Goal: Task Accomplishment & Management: Manage account settings

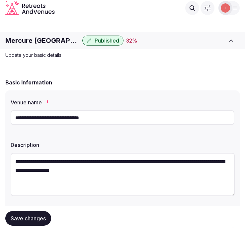
scroll to position [812, 0]
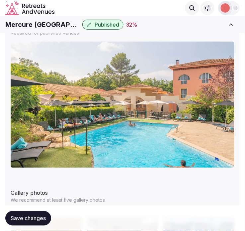
click at [138, 8] on div "Explore venues" at bounding box center [130, 8] width 138 height 14
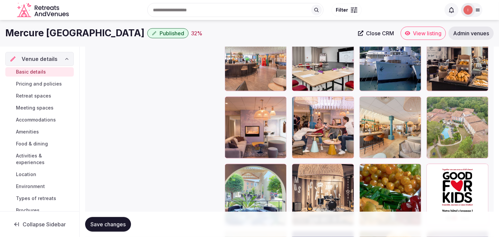
scroll to position [775, 0]
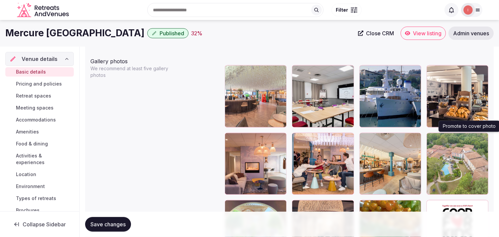
click at [245, 139] on icon "button" at bounding box center [481, 139] width 5 height 5
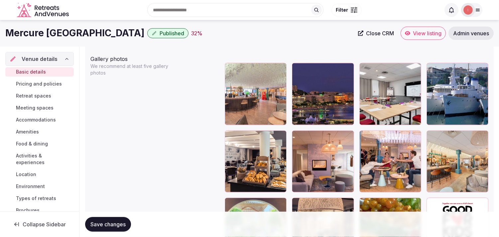
scroll to position [812, 0]
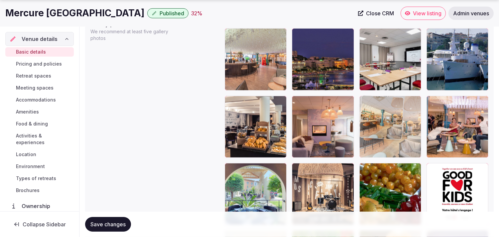
drag, startPoint x: 434, startPoint y: 104, endPoint x: 389, endPoint y: 130, distance: 51.5
click at [245, 130] on body "**********" at bounding box center [249, 67] width 499 height 1758
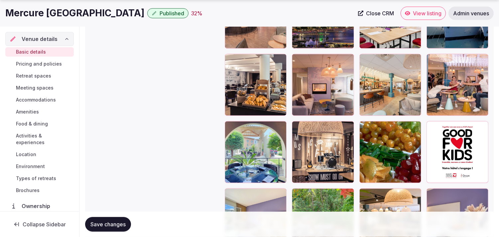
scroll to position [886, 0]
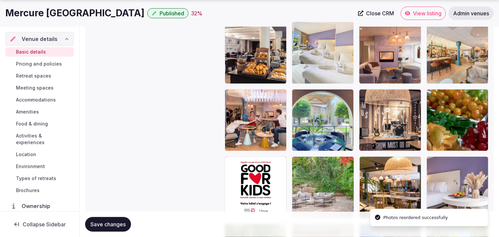
drag, startPoint x: 234, startPoint y: 161, endPoint x: 314, endPoint y: 47, distance: 139.6
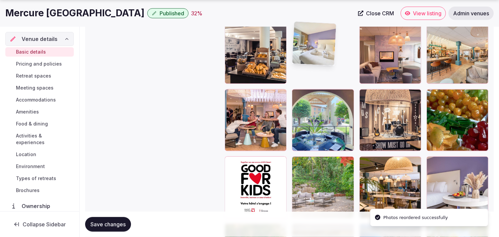
click at [245, 46] on img at bounding box center [314, 44] width 44 height 44
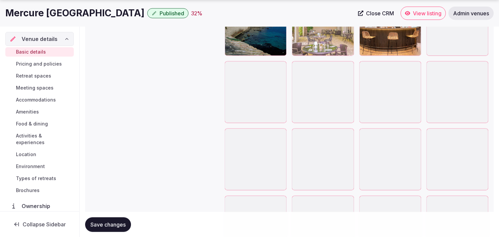
scroll to position [1330, 0]
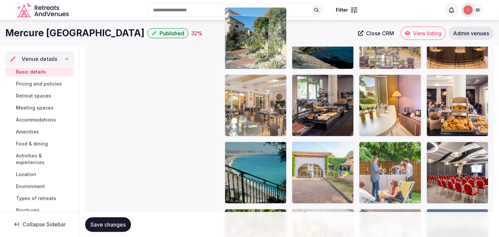
drag, startPoint x: 429, startPoint y: 121, endPoint x: 267, endPoint y: 29, distance: 187.0
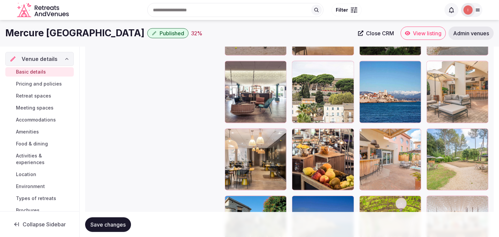
scroll to position [1112, 0]
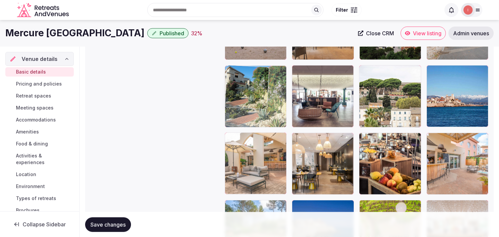
drag, startPoint x: 227, startPoint y: 204, endPoint x: 254, endPoint y: 60, distance: 146.2
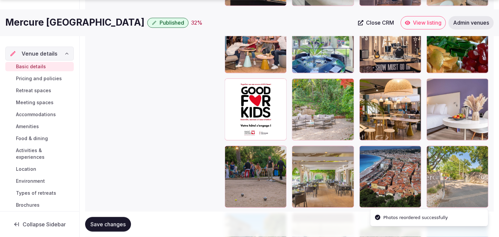
scroll to position [1001, 0]
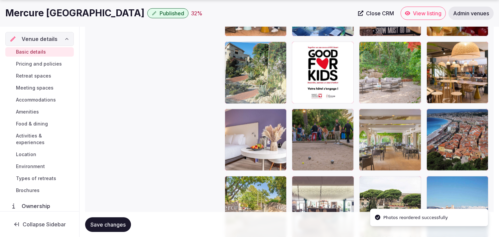
drag, startPoint x: 231, startPoint y: 182, endPoint x: 258, endPoint y: 45, distance: 139.7
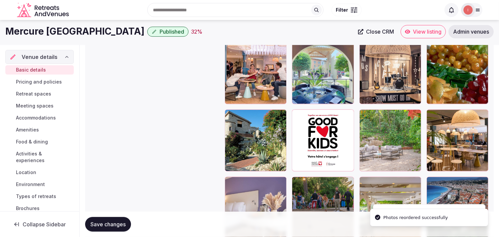
scroll to position [927, 0]
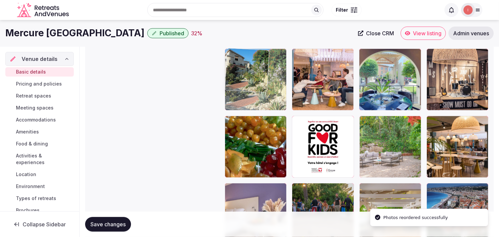
drag, startPoint x: 230, startPoint y: 119, endPoint x: 250, endPoint y: 71, distance: 52.0
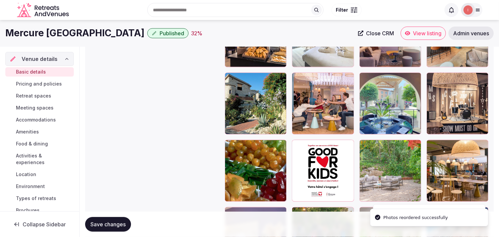
scroll to position [853, 0]
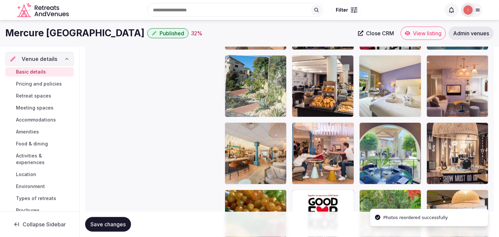
drag, startPoint x: 232, startPoint y: 127, endPoint x: 240, endPoint y: 48, distance: 80.2
click at [240, 48] on body "**********" at bounding box center [249, 26] width 499 height 1758
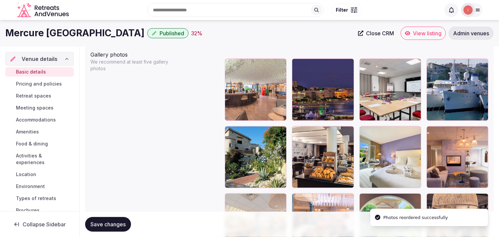
scroll to position [779, 0]
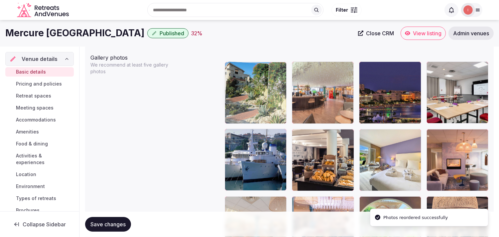
drag, startPoint x: 231, startPoint y: 129, endPoint x: 249, endPoint y: 83, distance: 48.8
click at [245, 83] on body "**********" at bounding box center [249, 100] width 499 height 1758
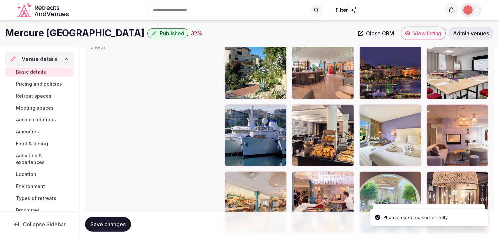
scroll to position [816, 0]
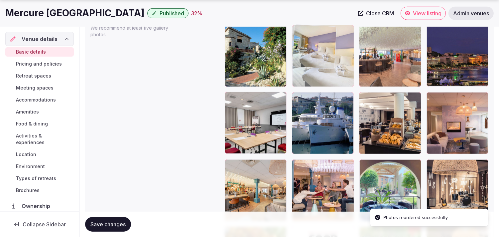
drag, startPoint x: 365, startPoint y: 94, endPoint x: 324, endPoint y: 57, distance: 55.3
click at [245, 57] on body "**********" at bounding box center [249, 63] width 499 height 1758
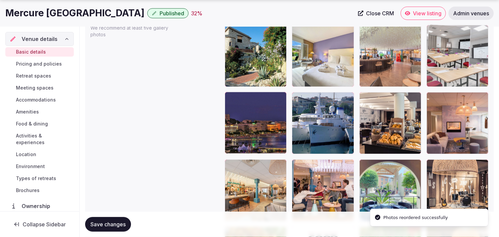
drag, startPoint x: 231, startPoint y: 97, endPoint x: 409, endPoint y: 45, distance: 185.9
click at [245, 45] on body "**********" at bounding box center [249, 63] width 499 height 1758
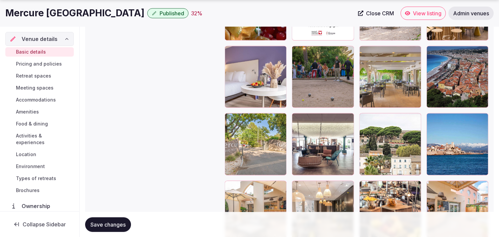
scroll to position [1075, 0]
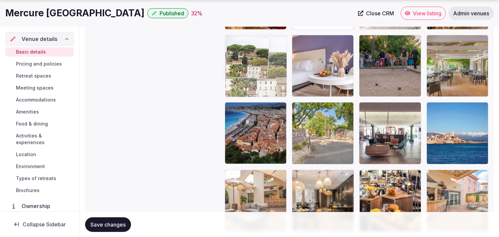
drag, startPoint x: 316, startPoint y: 84, endPoint x: 232, endPoint y: 68, distance: 86.3
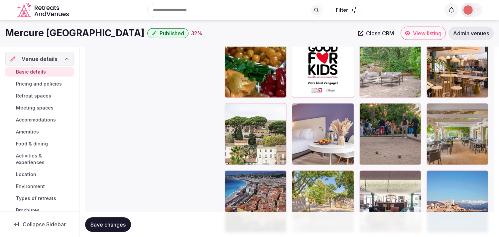
scroll to position [1001, 0]
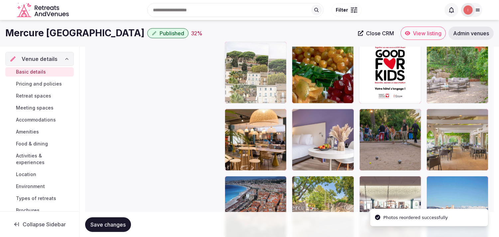
drag, startPoint x: 233, startPoint y: 115, endPoint x: 232, endPoint y: 80, distance: 35.6
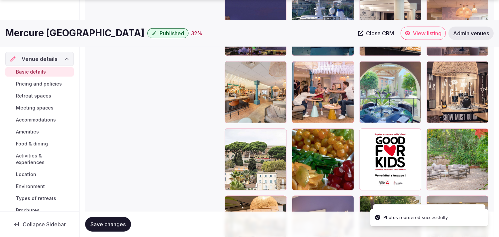
scroll to position [927, 0]
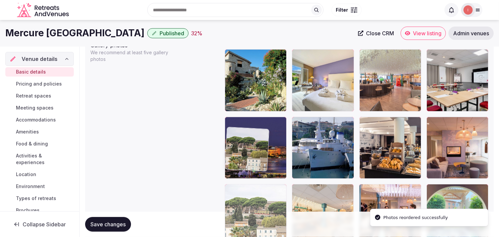
drag, startPoint x: 240, startPoint y: 80, endPoint x: 232, endPoint y: 37, distance: 43.6
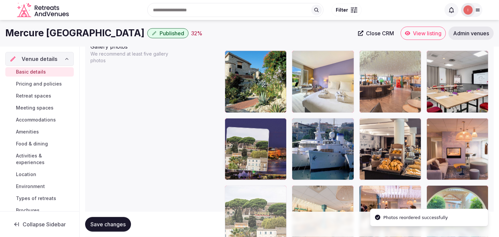
click at [232, 37] on body "**********" at bounding box center [249, 89] width 499 height 1758
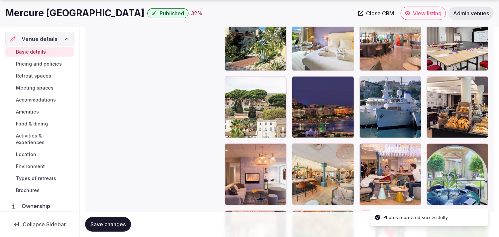
scroll to position [855, 0]
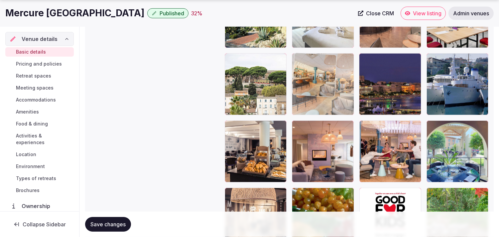
drag, startPoint x: 297, startPoint y: 126, endPoint x: 310, endPoint y: 84, distance: 43.7
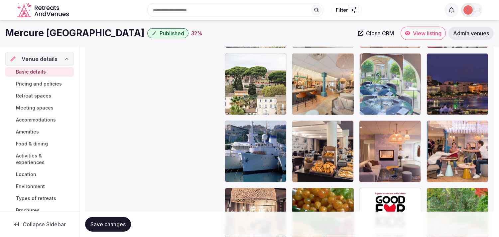
drag, startPoint x: 426, startPoint y: 122, endPoint x: 386, endPoint y: 91, distance: 51.1
click at [245, 91] on body "**********" at bounding box center [249, 24] width 499 height 1758
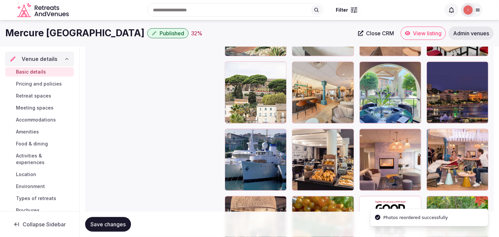
scroll to position [892, 0]
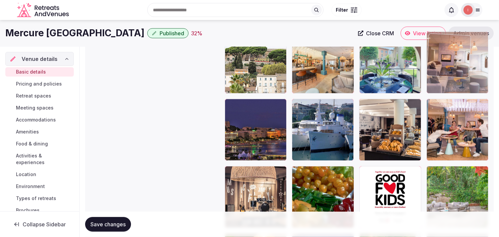
drag, startPoint x: 364, startPoint y: 90, endPoint x: 432, endPoint y: 50, distance: 79.1
click at [245, 43] on body "**********" at bounding box center [249, 2] width 499 height 1758
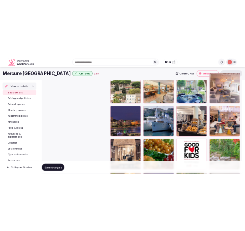
scroll to position [874, 0]
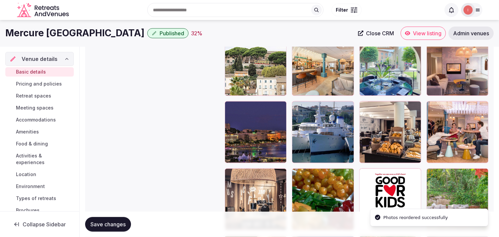
click at [98, 219] on button "Save changes" at bounding box center [108, 224] width 46 height 15
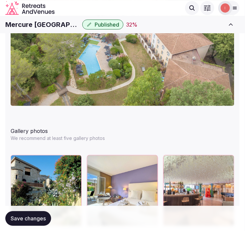
click at [13, 219] on span "Save changes" at bounding box center [28, 218] width 35 height 7
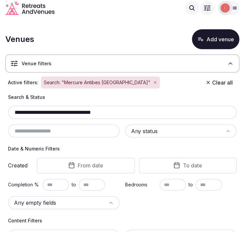
scroll to position [37, 0]
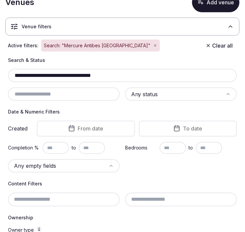
click at [88, 76] on input "**********" at bounding box center [123, 75] width 224 height 8
paste input "***"
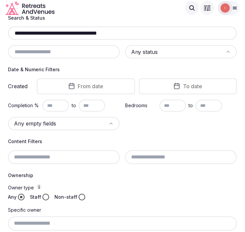
scroll to position [37, 0]
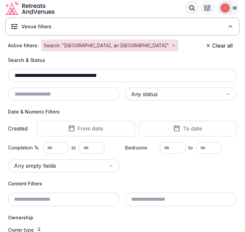
click at [81, 71] on input "**********" at bounding box center [123, 75] width 224 height 8
paste input "text"
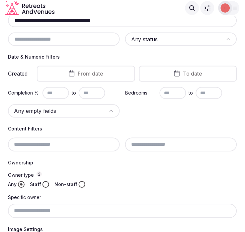
scroll to position [85, 0]
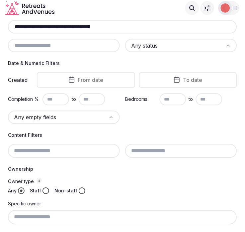
click at [63, 22] on div "**********" at bounding box center [122, 26] width 229 height 13
paste input "text"
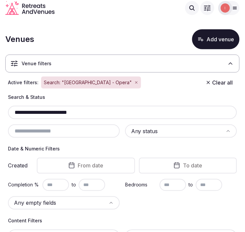
drag, startPoint x: 88, startPoint y: 111, endPoint x: 1, endPoint y: 114, distance: 87.8
paste input "text"
type input "**********"
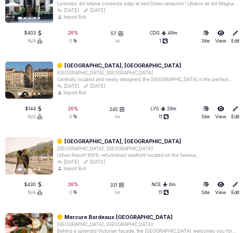
scroll to position [1006, 0]
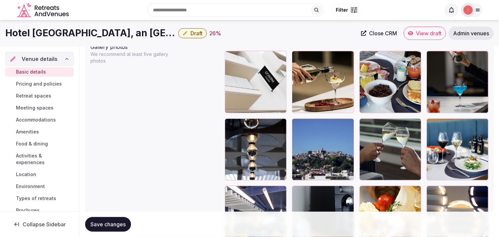
scroll to position [782, 0]
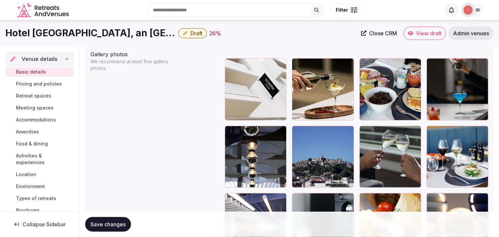
click at [245, 134] on button "button" at bounding box center [347, 132] width 8 height 8
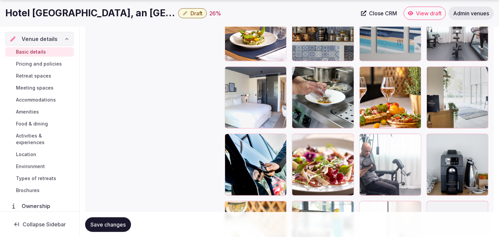
scroll to position [1262, 0]
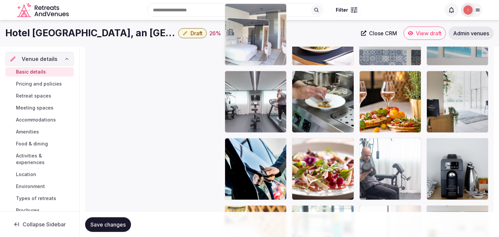
drag, startPoint x: 231, startPoint y: 51, endPoint x: 230, endPoint y: 30, distance: 21.0
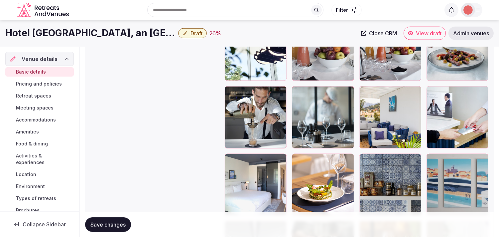
scroll to position [1078, 0]
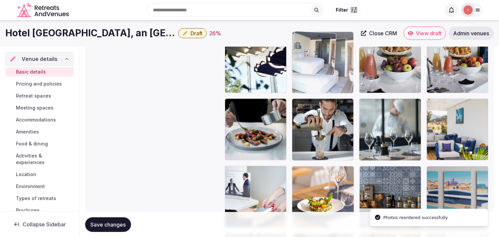
drag, startPoint x: 228, startPoint y: 165, endPoint x: 319, endPoint y: 58, distance: 140.3
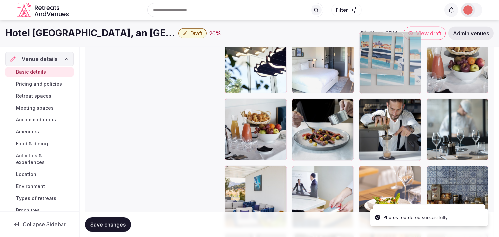
drag, startPoint x: 434, startPoint y: 172, endPoint x: 359, endPoint y: 66, distance: 129.8
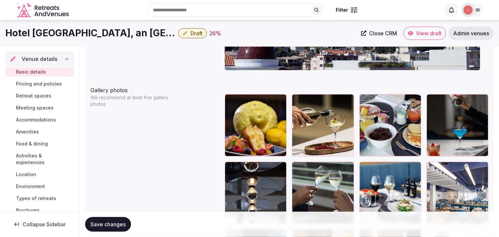
scroll to position [746, 0]
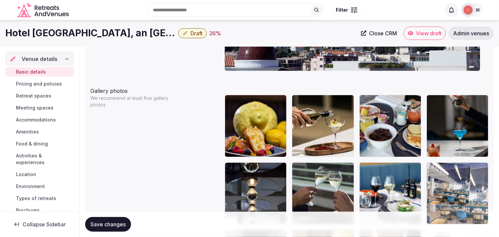
drag, startPoint x: 431, startPoint y: 165, endPoint x: 420, endPoint y: 162, distance: 10.8
click at [245, 162] on body "**********" at bounding box center [249, 133] width 499 height 1758
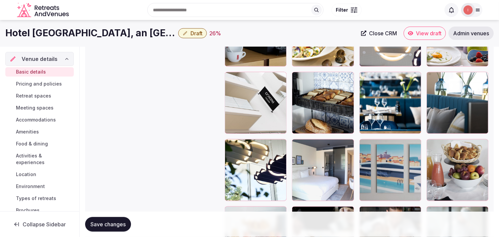
scroll to position [968, 0]
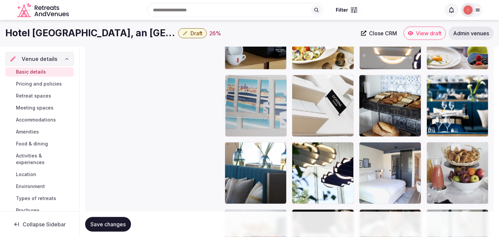
drag, startPoint x: 363, startPoint y: 147, endPoint x: 242, endPoint y: 77, distance: 139.9
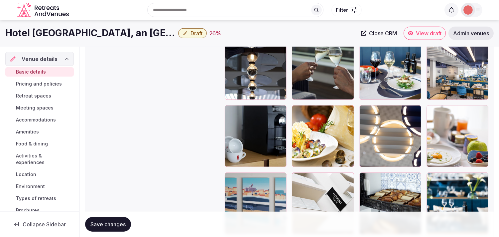
scroll to position [857, 0]
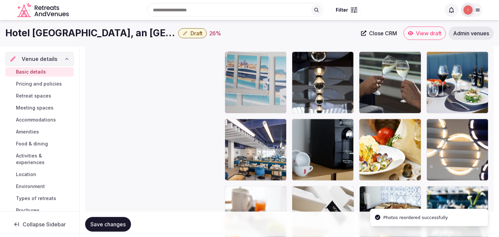
drag, startPoint x: 234, startPoint y: 188, endPoint x: 256, endPoint y: 66, distance: 123.6
click at [245, 66] on body "**********" at bounding box center [249, 22] width 499 height 1758
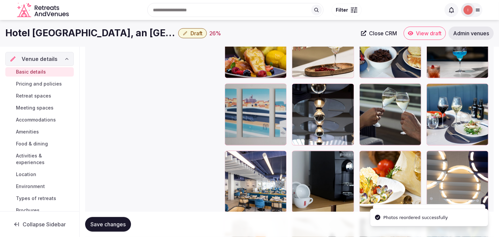
scroll to position [746, 0]
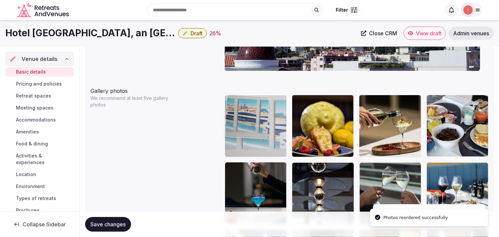
drag, startPoint x: 226, startPoint y: 168, endPoint x: 254, endPoint y: 107, distance: 67.1
click at [245, 112] on body "**********" at bounding box center [249, 133] width 499 height 1758
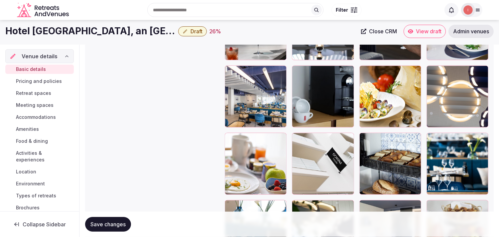
scroll to position [893, 0]
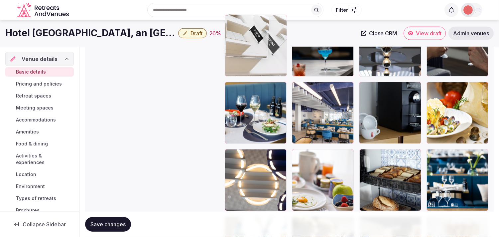
drag, startPoint x: 297, startPoint y: 155, endPoint x: 238, endPoint y: 48, distance: 123.0
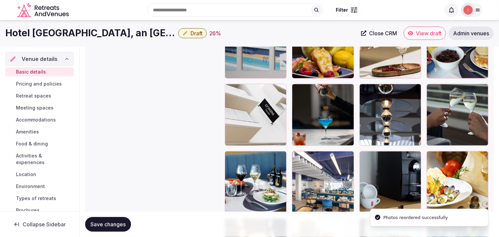
scroll to position [783, 0]
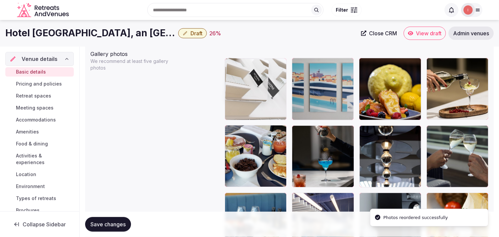
drag, startPoint x: 228, startPoint y: 130, endPoint x: 237, endPoint y: 90, distance: 40.1
click at [237, 90] on body "**********" at bounding box center [249, 96] width 499 height 1758
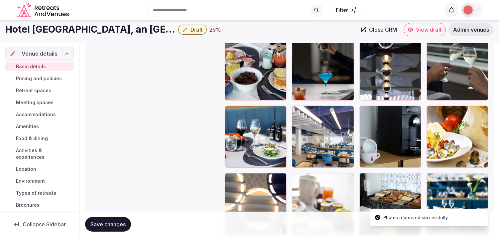
scroll to position [857, 0]
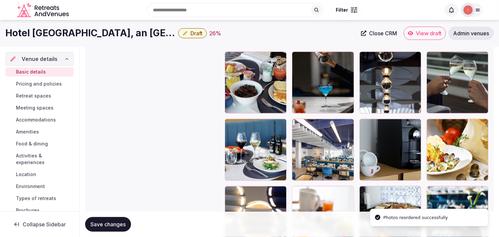
click at [245, 124] on icon at bounding box center [297, 123] width 3 height 5
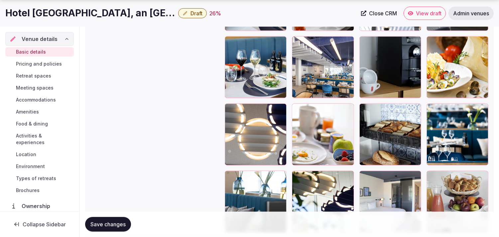
scroll to position [968, 0]
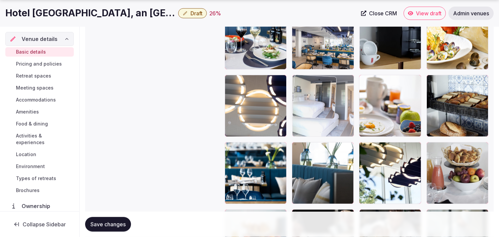
drag, startPoint x: 360, startPoint y: 145, endPoint x: 318, endPoint y: 83, distance: 75.1
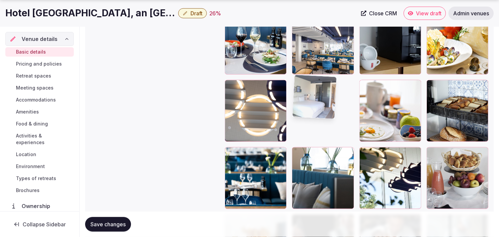
scroll to position [931, 0]
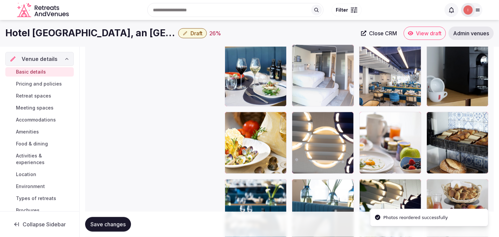
drag, startPoint x: 301, startPoint y: 114, endPoint x: 312, endPoint y: 67, distance: 48.5
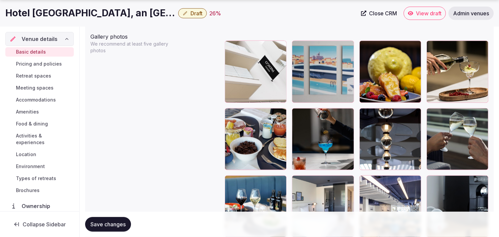
scroll to position [857, 0]
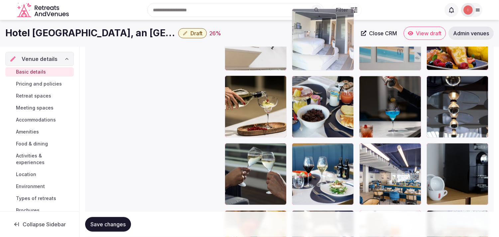
drag, startPoint x: 307, startPoint y: 61, endPoint x: 299, endPoint y: 34, distance: 28.9
click at [245, 34] on body "**********" at bounding box center [249, 47] width 499 height 1758
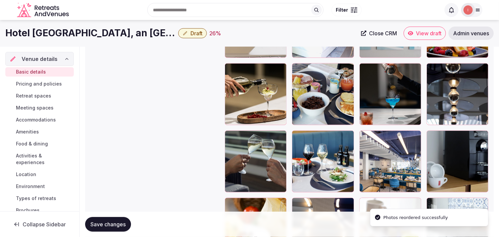
scroll to position [829, 0]
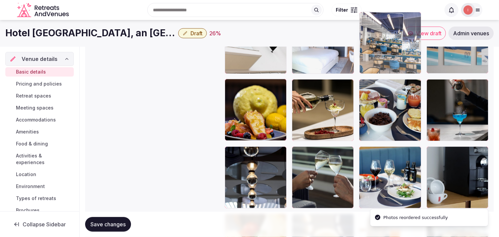
drag, startPoint x: 362, startPoint y: 154, endPoint x: 367, endPoint y: 52, distance: 102.2
click at [245, 52] on body "**********" at bounding box center [249, 50] width 499 height 1758
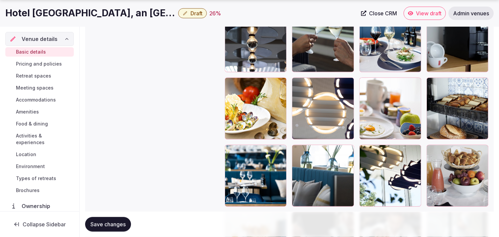
scroll to position [977, 0]
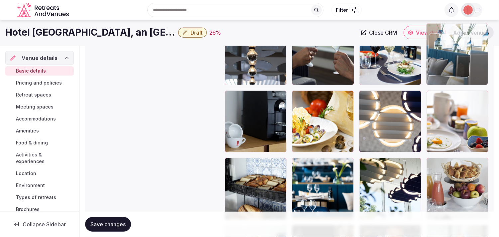
drag, startPoint x: 296, startPoint y: 138, endPoint x: 455, endPoint y: 27, distance: 194.2
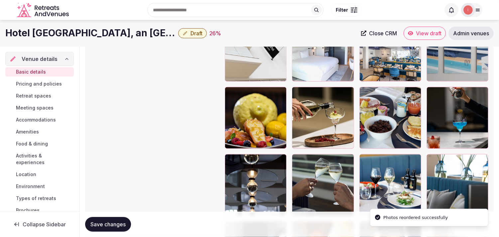
scroll to position [794, 0]
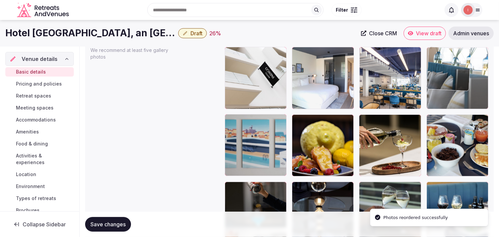
drag, startPoint x: 433, startPoint y: 186, endPoint x: 431, endPoint y: 65, distance: 120.7
click at [245, 65] on body "**********" at bounding box center [249, 85] width 499 height 1758
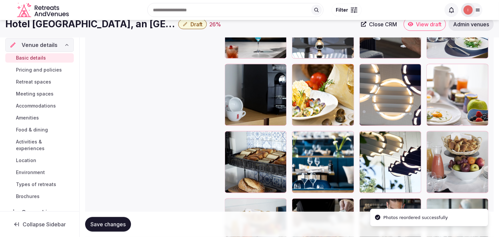
scroll to position [942, 0]
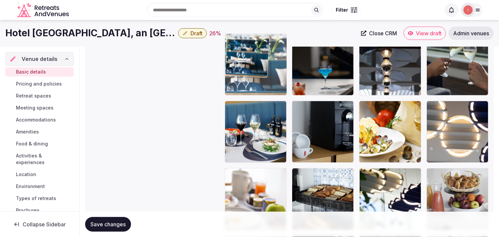
drag, startPoint x: 297, startPoint y: 171, endPoint x: 252, endPoint y: 65, distance: 114.5
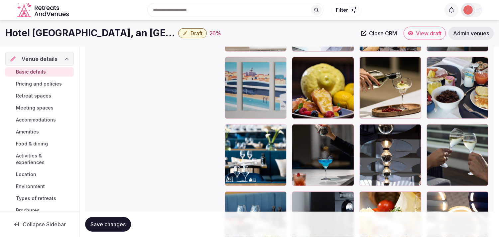
scroll to position [831, 0]
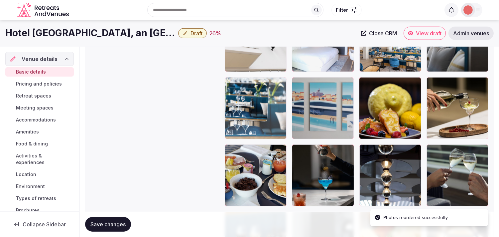
drag, startPoint x: 234, startPoint y: 149, endPoint x: 240, endPoint y: 110, distance: 39.3
click at [240, 109] on body "**********" at bounding box center [249, 48] width 499 height 1758
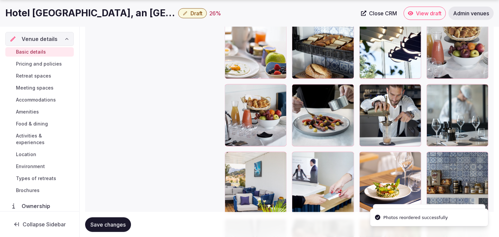
scroll to position [1126, 0]
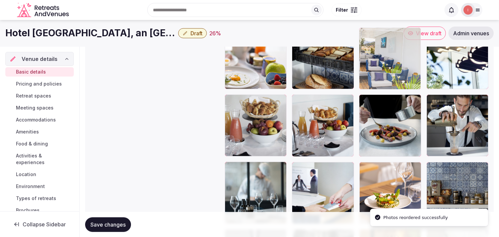
drag, startPoint x: 233, startPoint y: 121, endPoint x: 375, endPoint y: 50, distance: 158.2
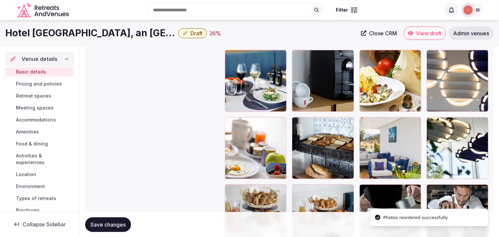
scroll to position [969, 0]
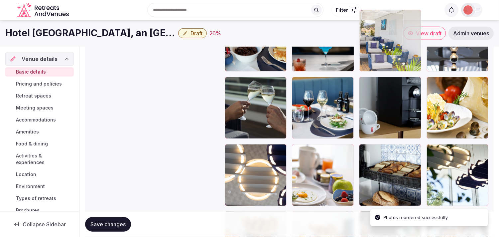
drag, startPoint x: 364, startPoint y: 144, endPoint x: 369, endPoint y: 42, distance: 102.2
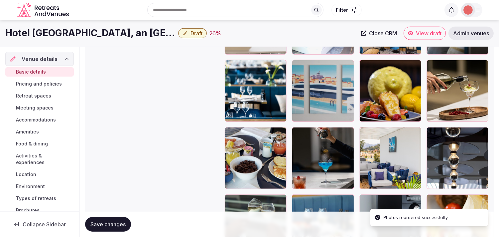
scroll to position [816, 0]
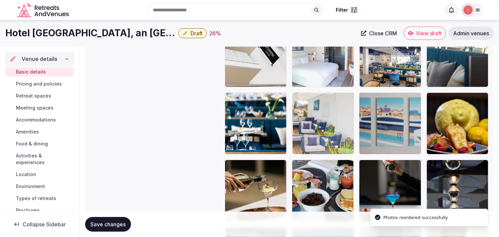
drag, startPoint x: 364, startPoint y: 162, endPoint x: 294, endPoint y: 102, distance: 92.7
click at [245, 102] on body "**********" at bounding box center [249, 63] width 499 height 1758
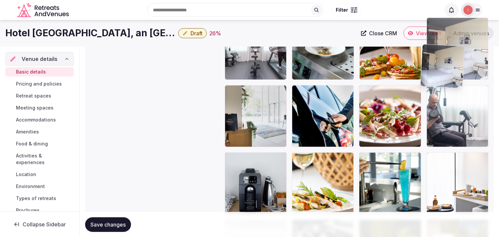
scroll to position [1290, 0]
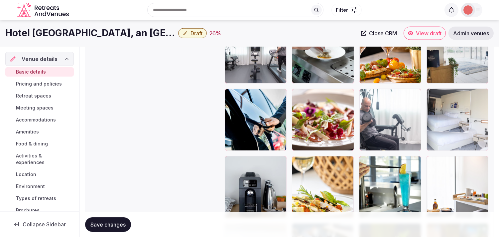
drag, startPoint x: 435, startPoint y: 70, endPoint x: 423, endPoint y: 109, distance: 40.2
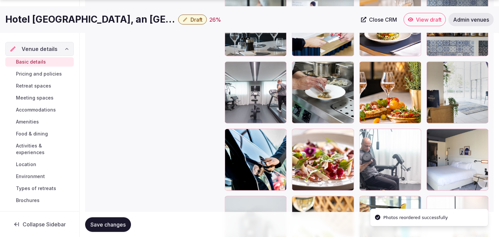
scroll to position [1252, 0]
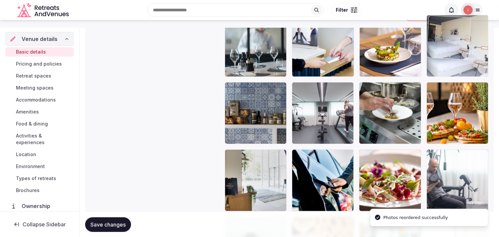
drag, startPoint x: 434, startPoint y: 131, endPoint x: 435, endPoint y: 29, distance: 102.4
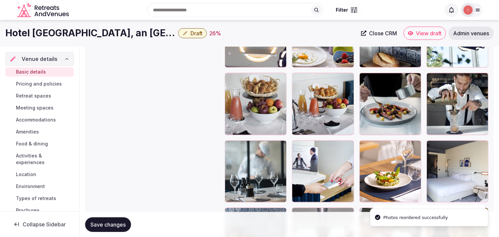
scroll to position [1081, 0]
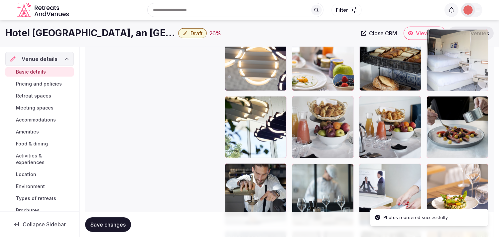
drag, startPoint x: 441, startPoint y: 138, endPoint x: 432, endPoint y: 75, distance: 63.7
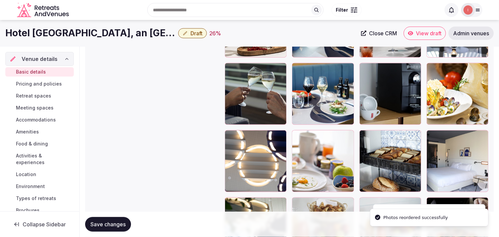
scroll to position [970, 0]
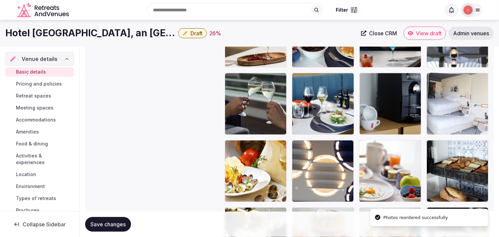
drag, startPoint x: 433, startPoint y: 141, endPoint x: 444, endPoint y: 55, distance: 87.5
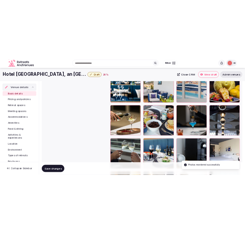
scroll to position [859, 0]
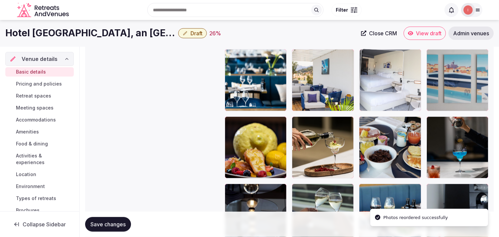
drag, startPoint x: 432, startPoint y: 191, endPoint x: 377, endPoint y: 63, distance: 139.5
click at [245, 67] on body "**********" at bounding box center [249, 20] width 499 height 1758
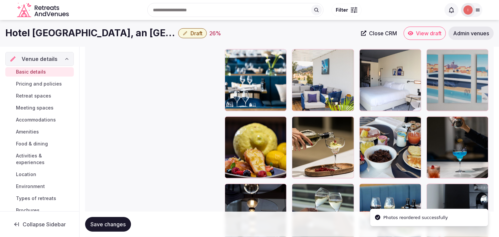
click at [118, 222] on span "Save changes" at bounding box center [107, 224] width 35 height 7
click at [125, 217] on button "Save changes" at bounding box center [108, 224] width 46 height 15
click at [193, 38] on div "Hotel Indigo Cagnes-sur-Mer, an IHG Hotel Draft 26 %" at bounding box center [181, 33] width 352 height 13
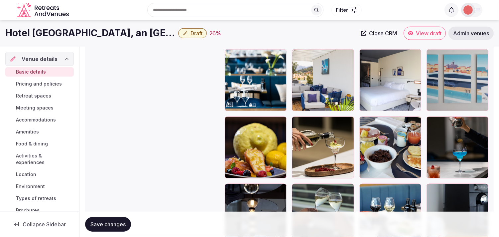
click at [196, 34] on span "Draft" at bounding box center [196, 33] width 12 height 7
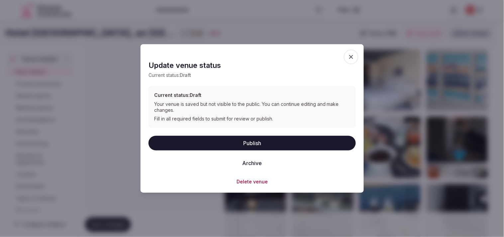
drag, startPoint x: 264, startPoint y: 138, endPoint x: 266, endPoint y: 141, distance: 3.5
click at [245, 139] on button "Publish" at bounding box center [252, 142] width 207 height 15
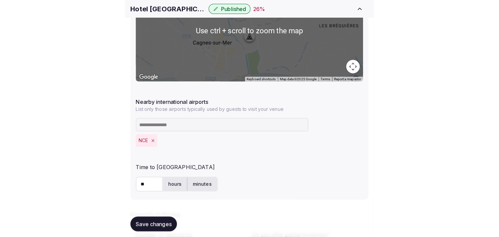
scroll to position [453, 0]
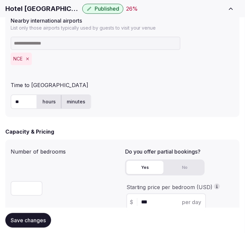
click at [20, 11] on h1 "Hotel Indigo Cagnes-sur-Mer, an IHG Hotel" at bounding box center [42, 8] width 74 height 9
copy div "Hotel Indigo Cagnes-sur-Mer, an IHG Hotel"
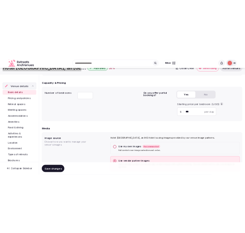
scroll to position [379, 0]
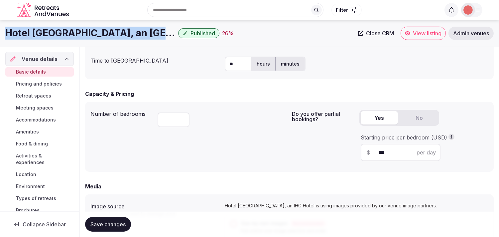
click at [245, 34] on span "Close CRM" at bounding box center [380, 33] width 28 height 7
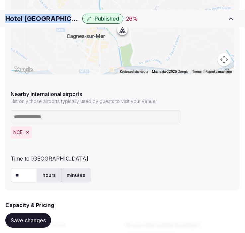
scroll to position [416, 0]
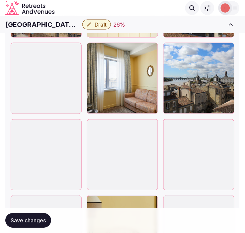
scroll to position [1698, 0]
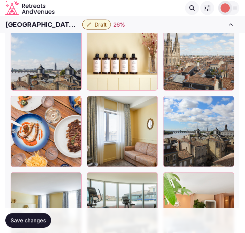
click at [58, 26] on h1 "[GEOGRAPHIC_DATA] Chartrons" at bounding box center [42, 24] width 74 height 9
copy div "[GEOGRAPHIC_DATA] Chartrons"
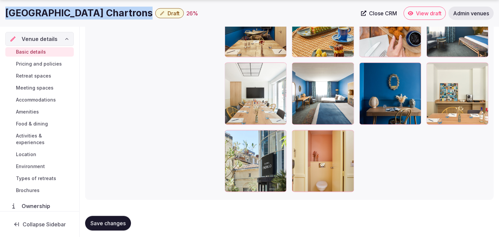
scroll to position [1521, 0]
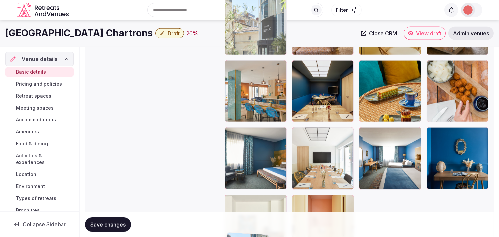
drag, startPoint x: 226, startPoint y: 134, endPoint x: 258, endPoint y: 14, distance: 124.3
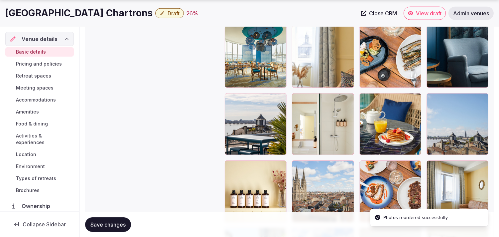
scroll to position [1257, 0]
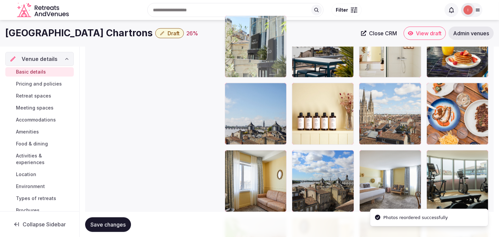
drag, startPoint x: 233, startPoint y: 131, endPoint x: 252, endPoint y: 42, distance: 91.1
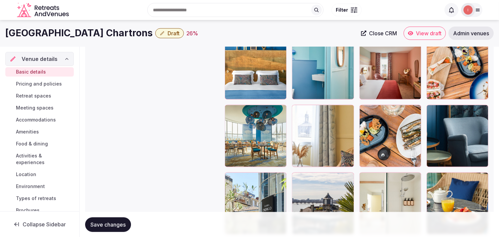
scroll to position [1041, 0]
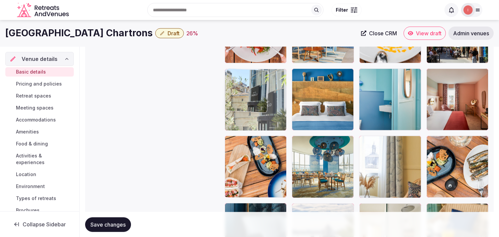
drag, startPoint x: 230, startPoint y: 207, endPoint x: 240, endPoint y: 70, distance: 136.6
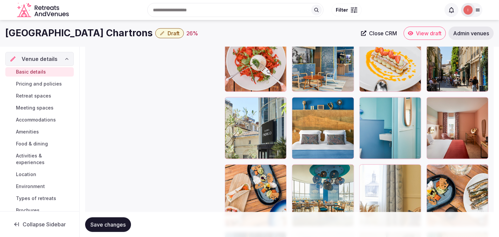
scroll to position [1004, 0]
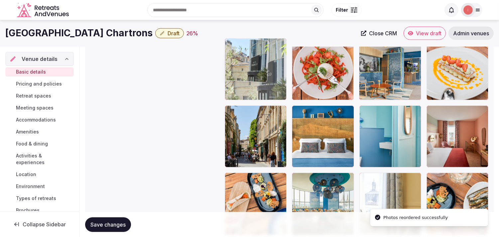
drag, startPoint x: 230, startPoint y: 108, endPoint x: 231, endPoint y: 64, distance: 44.2
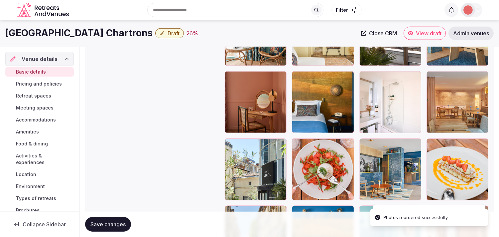
scroll to position [893, 0]
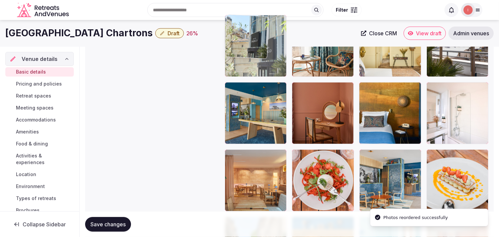
drag, startPoint x: 227, startPoint y: 152, endPoint x: 244, endPoint y: 59, distance: 94.9
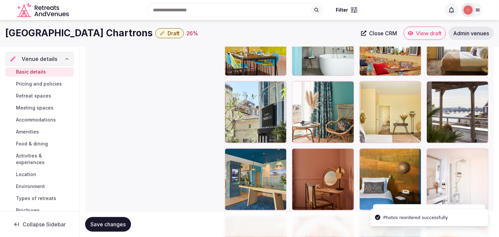
scroll to position [819, 0]
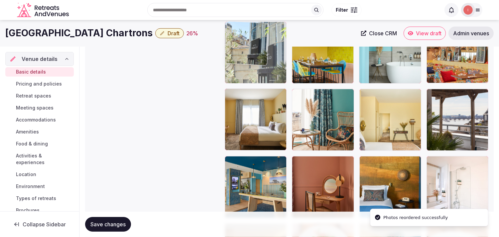
drag, startPoint x: 232, startPoint y: 91, endPoint x: 237, endPoint y: 58, distance: 33.7
click at [237, 58] on body "**********" at bounding box center [249, 60] width 499 height 1758
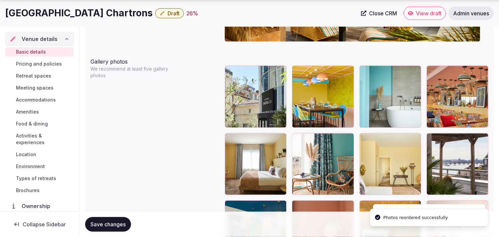
scroll to position [782, 0]
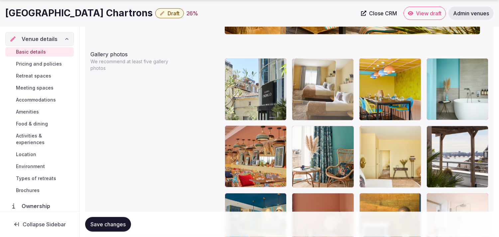
drag, startPoint x: 230, startPoint y: 130, endPoint x: 314, endPoint y: 72, distance: 102.2
click at [251, 75] on body "**********" at bounding box center [249, 97] width 499 height 1758
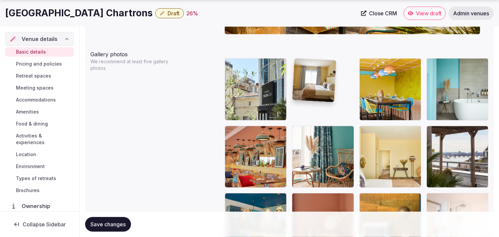
click at [251, 72] on body "**********" at bounding box center [249, 97] width 499 height 1758
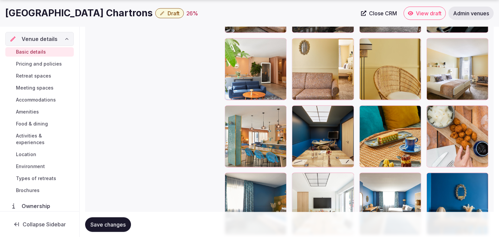
scroll to position [1447, 0]
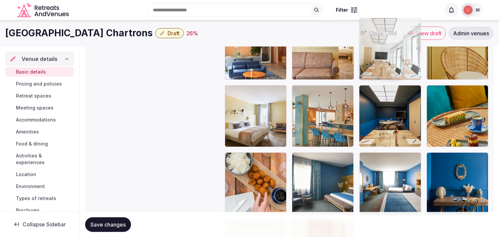
drag, startPoint x: 295, startPoint y: 134, endPoint x: 373, endPoint y: 27, distance: 132.1
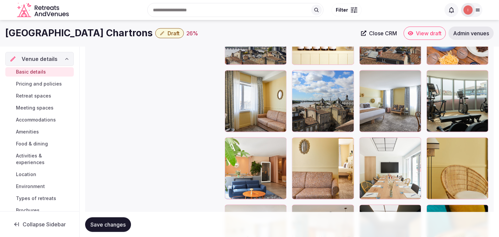
scroll to position [1301, 0]
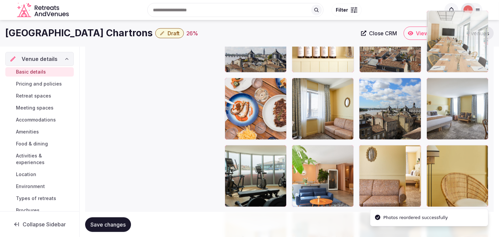
drag, startPoint x: 362, startPoint y: 154, endPoint x: 443, endPoint y: 47, distance: 134.5
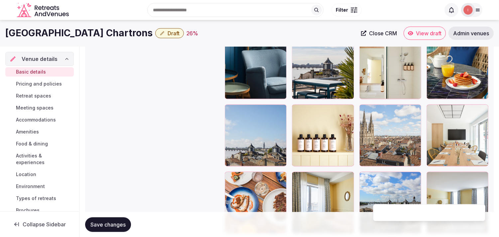
scroll to position [1190, 0]
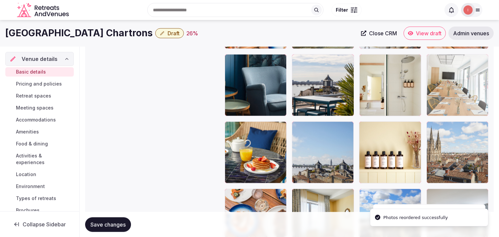
drag, startPoint x: 432, startPoint y: 125, endPoint x: 444, endPoint y: 69, distance: 57.8
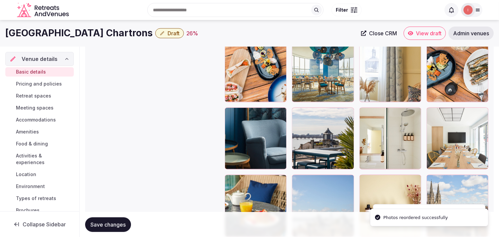
scroll to position [1116, 0]
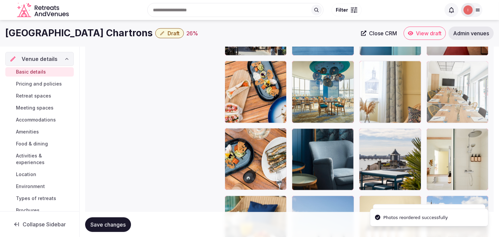
drag, startPoint x: 434, startPoint y: 132, endPoint x: 436, endPoint y: 72, distance: 59.5
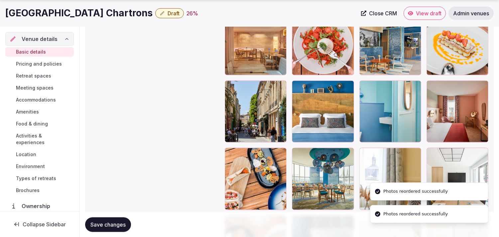
scroll to position [1042, 0]
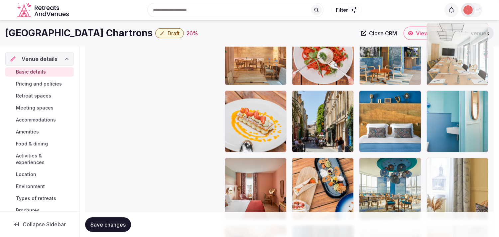
drag, startPoint x: 432, startPoint y: 140, endPoint x: 423, endPoint y: 29, distance: 111.7
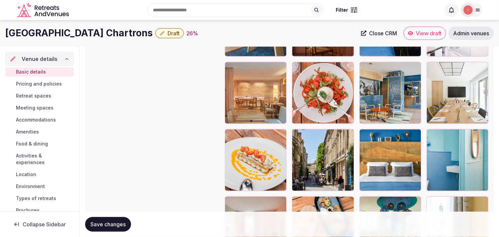
scroll to position [901, 0]
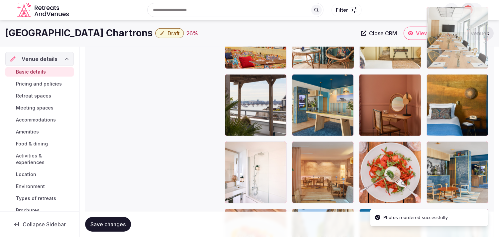
drag, startPoint x: 436, startPoint y: 136, endPoint x: 431, endPoint y: 51, distance: 85.6
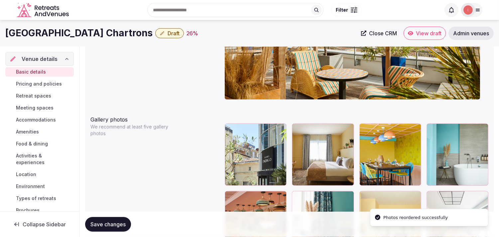
scroll to position [716, 0]
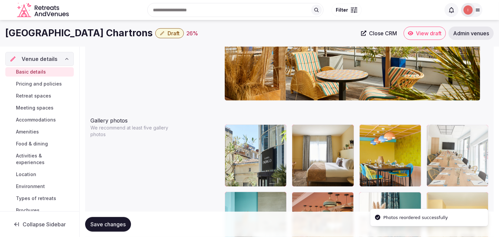
drag, startPoint x: 431, startPoint y: 196, endPoint x: 428, endPoint y: 151, distance: 45.3
click at [251, 145] on body "**********" at bounding box center [249, 163] width 499 height 1758
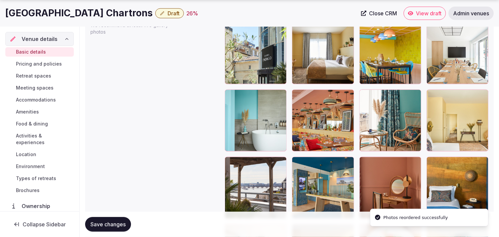
scroll to position [827, 0]
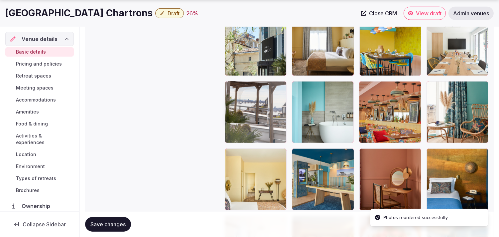
drag, startPoint x: 230, startPoint y: 153, endPoint x: 237, endPoint y: 103, distance: 50.3
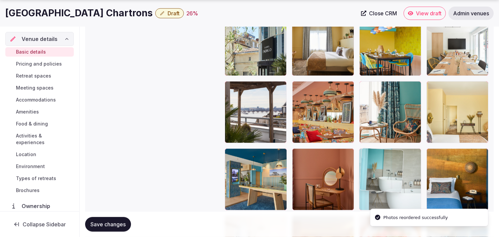
drag, startPoint x: 299, startPoint y: 89, endPoint x: 387, endPoint y: 171, distance: 119.5
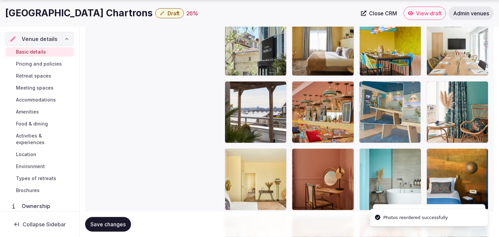
drag, startPoint x: 231, startPoint y: 155, endPoint x: 408, endPoint y: 106, distance: 183.4
click at [251, 106] on body "**********" at bounding box center [249, 52] width 499 height 1758
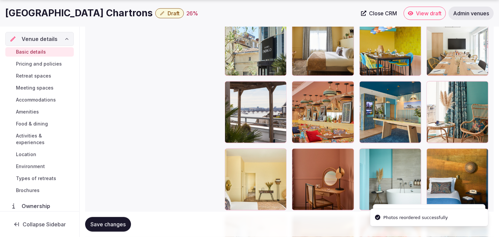
click at [112, 222] on span "Save changes" at bounding box center [107, 224] width 35 height 7
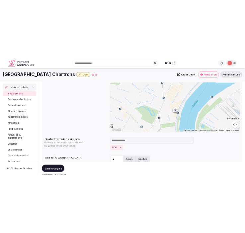
scroll to position [236, 0]
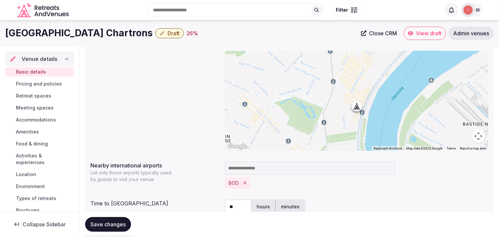
click at [179, 31] on span "Draft" at bounding box center [174, 33] width 12 height 7
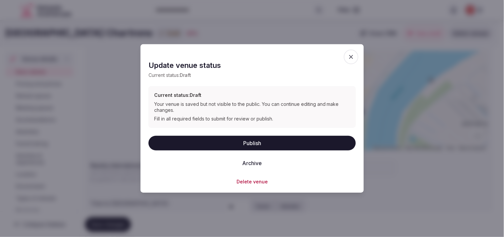
click at [251, 145] on button "Publish" at bounding box center [252, 142] width 207 height 15
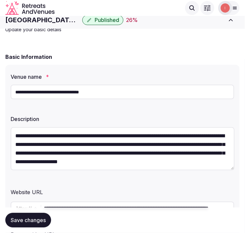
scroll to position [0, 0]
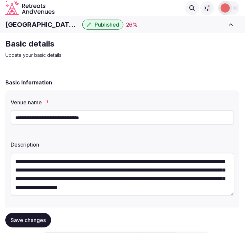
drag, startPoint x: 42, startPoint y: 114, endPoint x: 39, endPoint y: 117, distance: 4.7
click at [39, 117] on input "**********" at bounding box center [123, 117] width 224 height 15
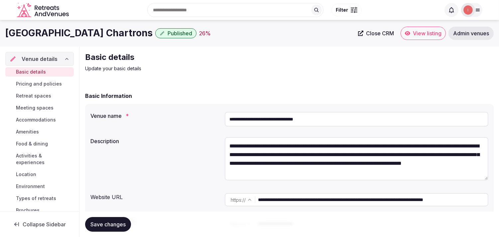
click at [251, 31] on span "Close CRM" at bounding box center [380, 33] width 28 height 7
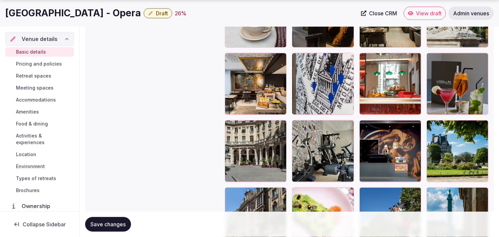
scroll to position [923, 0]
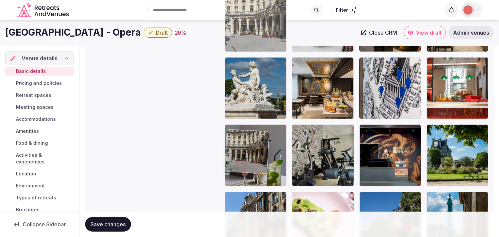
drag, startPoint x: 230, startPoint y: 125, endPoint x: 261, endPoint y: 36, distance: 94.5
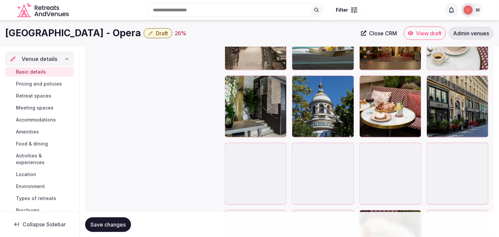
scroll to position [1226, 0]
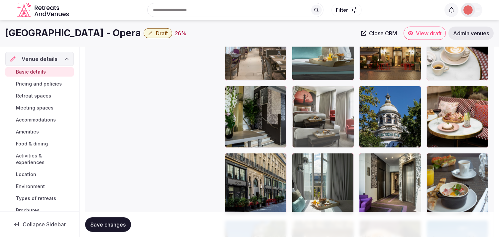
drag, startPoint x: 431, startPoint y: 152, endPoint x: 321, endPoint y: 103, distance: 120.8
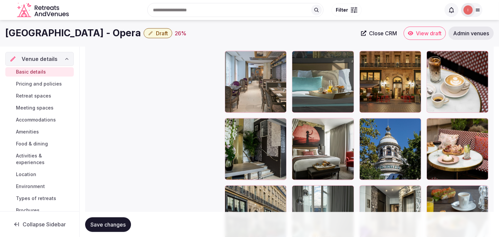
scroll to position [1152, 0]
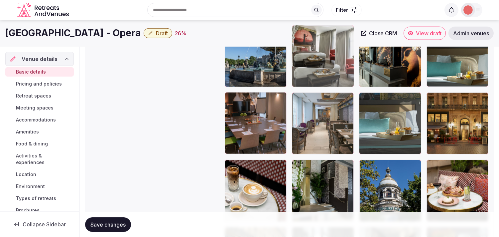
drag, startPoint x: 298, startPoint y: 165, endPoint x: 309, endPoint y: 56, distance: 109.3
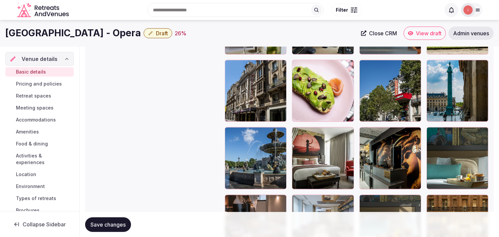
scroll to position [1041, 0]
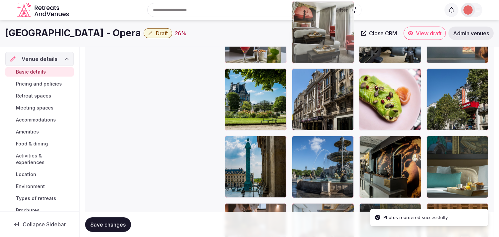
drag, startPoint x: 296, startPoint y: 144, endPoint x: 308, endPoint y: 45, distance: 99.5
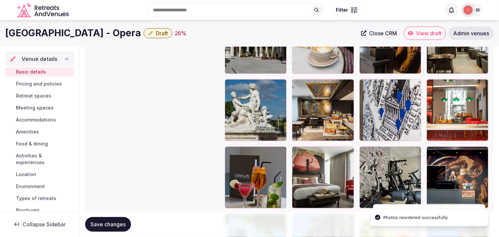
scroll to position [893, 0]
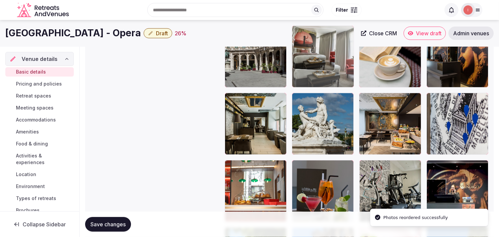
drag, startPoint x: 298, startPoint y: 157, endPoint x: 315, endPoint y: 52, distance: 105.9
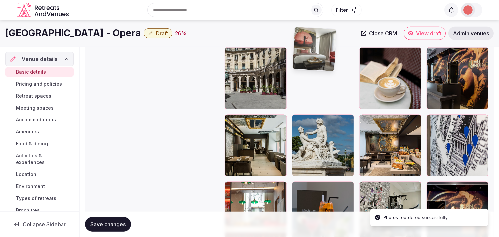
scroll to position [807, 0]
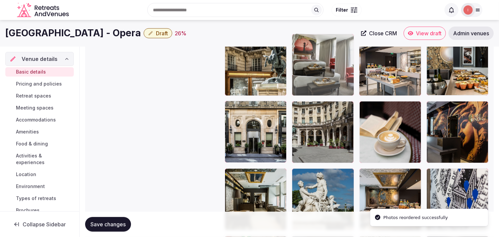
drag, startPoint x: 300, startPoint y: 63, endPoint x: 303, endPoint y: 56, distance: 7.9
click at [251, 56] on body "**********" at bounding box center [249, 72] width 499 height 1758
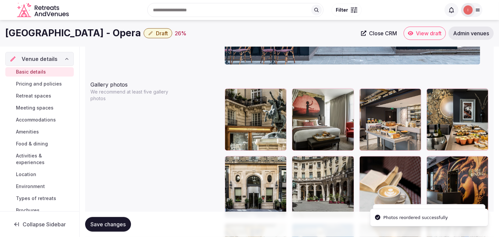
scroll to position [770, 0]
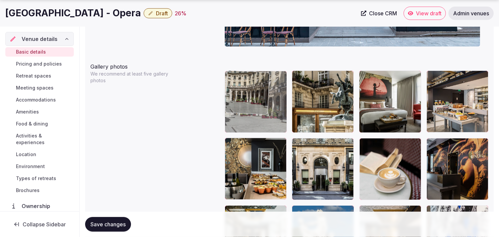
drag, startPoint x: 298, startPoint y: 144, endPoint x: 239, endPoint y: 87, distance: 81.6
click at [239, 87] on body "**********" at bounding box center [249, 109] width 499 height 1758
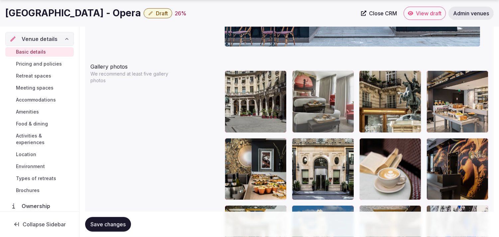
drag, startPoint x: 367, startPoint y: 76, endPoint x: 325, endPoint y: 82, distance: 42.4
click at [251, 82] on body "**********" at bounding box center [249, 109] width 499 height 1758
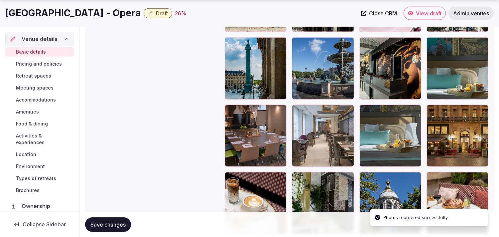
scroll to position [1214, 0]
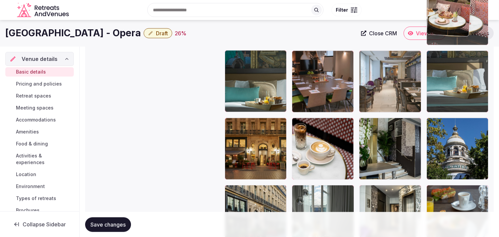
drag, startPoint x: 429, startPoint y: 105, endPoint x: 441, endPoint y: 28, distance: 77.7
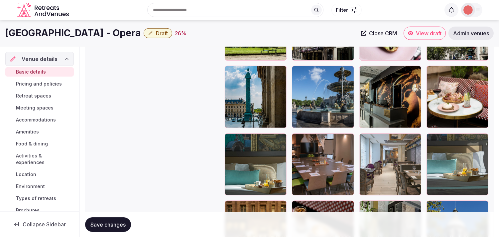
scroll to position [1074, 0]
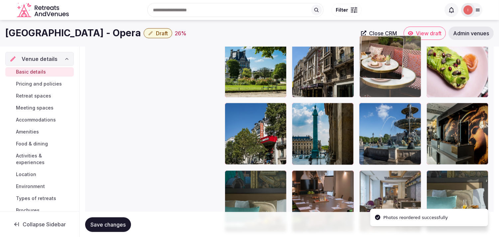
drag, startPoint x: 431, startPoint y: 105, endPoint x: 374, endPoint y: 58, distance: 73.9
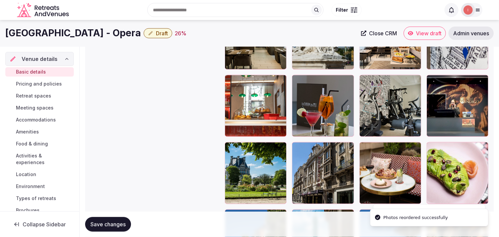
scroll to position [963, 0]
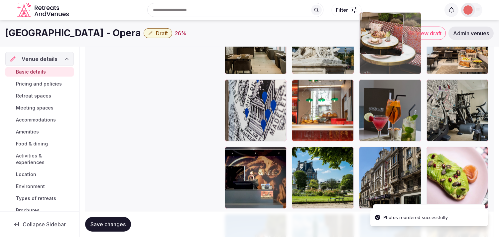
drag, startPoint x: 366, startPoint y: 151, endPoint x: 377, endPoint y: 50, distance: 101.6
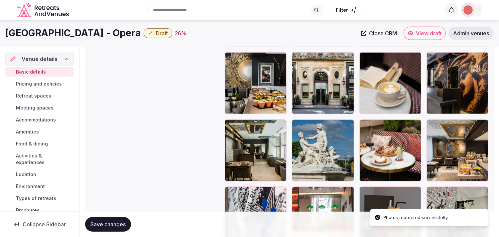
scroll to position [852, 0]
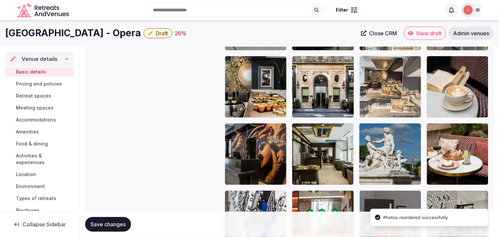
drag, startPoint x: 432, startPoint y: 126, endPoint x: 366, endPoint y: 88, distance: 76.2
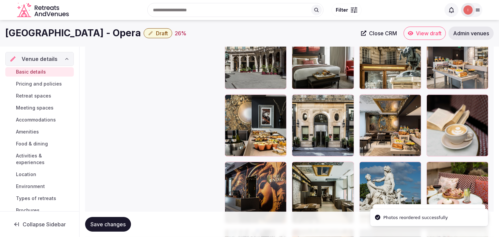
scroll to position [742, 0]
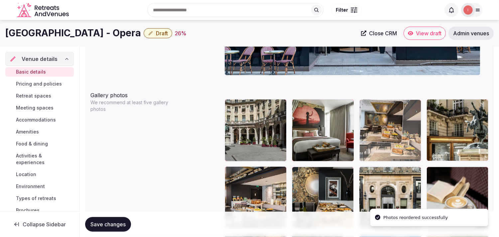
drag, startPoint x: 362, startPoint y: 169, endPoint x: 367, endPoint y: 122, distance: 46.4
click at [251, 121] on body "**********" at bounding box center [249, 137] width 499 height 1758
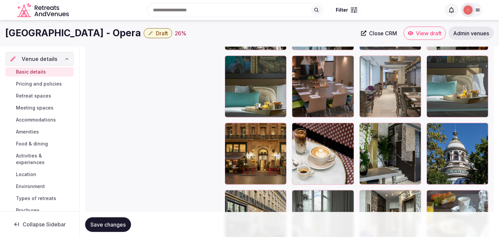
scroll to position [1152, 0]
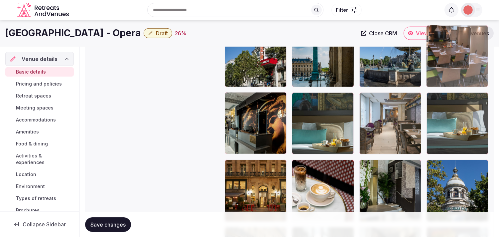
drag, startPoint x: 295, startPoint y: 95, endPoint x: 462, endPoint y: 54, distance: 172.2
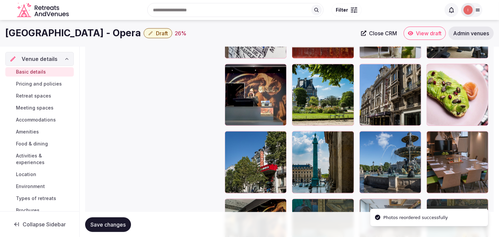
scroll to position [1041, 0]
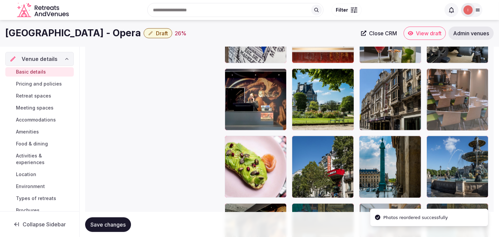
drag, startPoint x: 433, startPoint y: 140, endPoint x: 454, endPoint y: 74, distance: 68.9
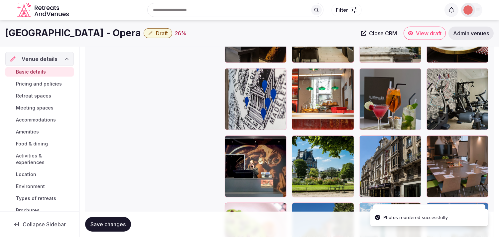
scroll to position [967, 0]
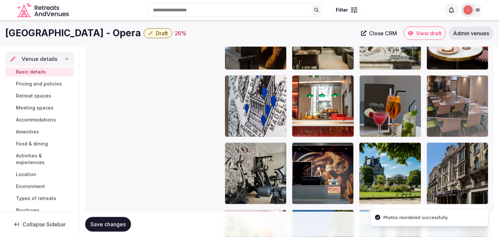
drag, startPoint x: 428, startPoint y: 142, endPoint x: 438, endPoint y: 71, distance: 72.2
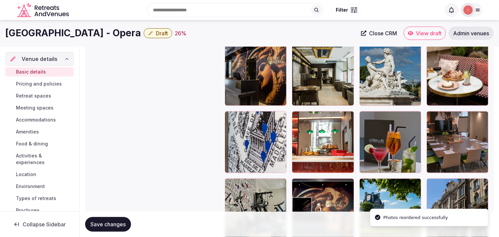
scroll to position [893, 0]
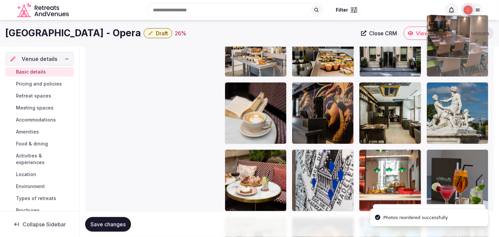
drag, startPoint x: 433, startPoint y: 154, endPoint x: 431, endPoint y: 45, distance: 108.7
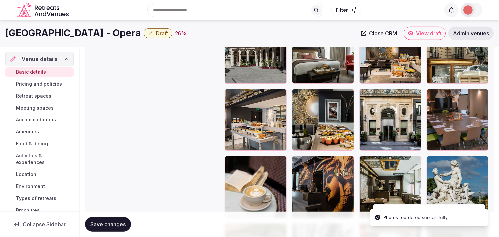
scroll to position [746, 0]
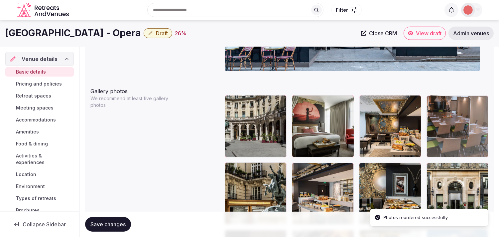
drag, startPoint x: 434, startPoint y: 168, endPoint x: 446, endPoint y: 118, distance: 51.4
click at [251, 118] on body "**********" at bounding box center [249, 133] width 499 height 1758
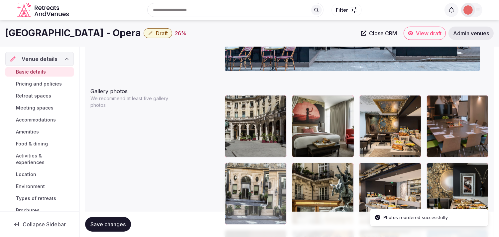
drag, startPoint x: 431, startPoint y: 167, endPoint x: 251, endPoint y: 170, distance: 180.2
click at [250, 170] on body "**********" at bounding box center [249, 133] width 499 height 1758
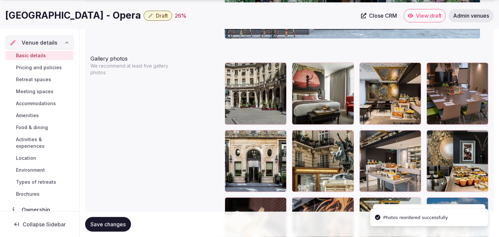
scroll to position [782, 0]
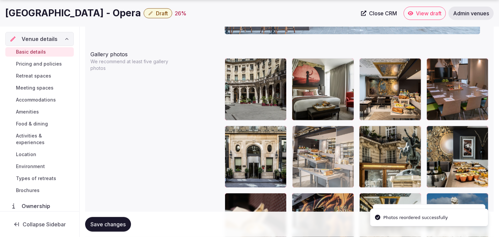
drag, startPoint x: 366, startPoint y: 129, endPoint x: 316, endPoint y: 141, distance: 51.5
click at [251, 141] on body "**********" at bounding box center [249, 97] width 499 height 1758
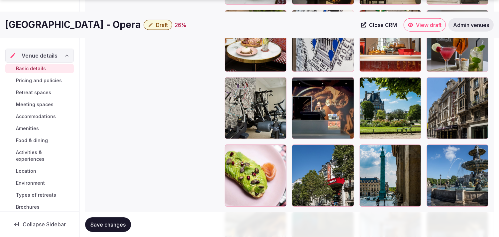
scroll to position [1041, 0]
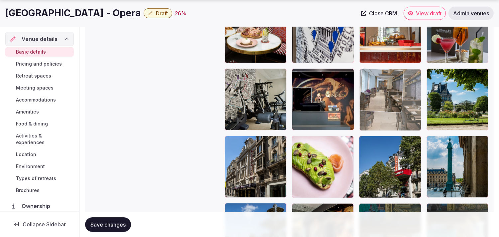
drag, startPoint x: 366, startPoint y: 211, endPoint x: 381, endPoint y: 64, distance: 147.0
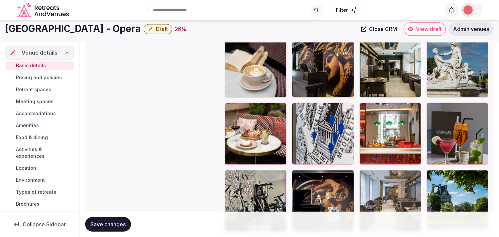
scroll to position [930, 0]
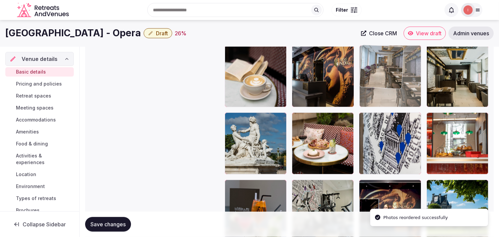
drag, startPoint x: 367, startPoint y: 183, endPoint x: 384, endPoint y: 56, distance: 128.8
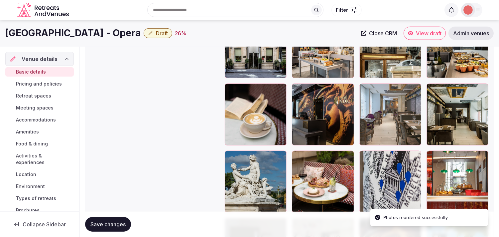
scroll to position [819, 0]
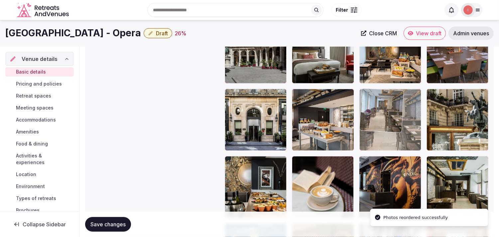
drag, startPoint x: 364, startPoint y: 148, endPoint x: 364, endPoint y: 106, distance: 41.6
click at [251, 106] on body "**********" at bounding box center [249, 60] width 499 height 1758
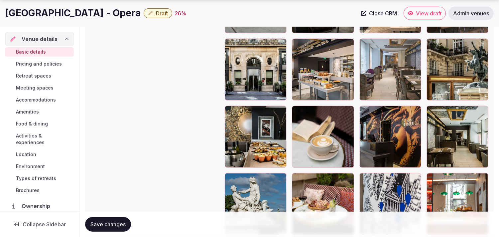
scroll to position [893, 0]
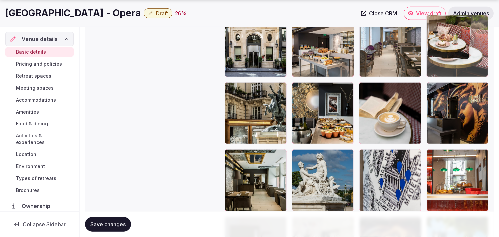
drag, startPoint x: 297, startPoint y: 158, endPoint x: 443, endPoint y: 44, distance: 184.7
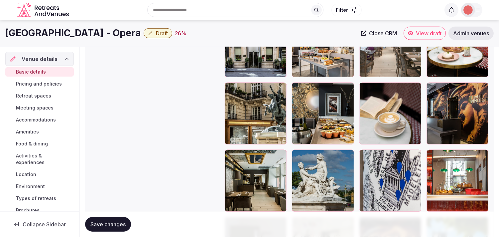
click at [156, 34] on span "Draft" at bounding box center [162, 33] width 12 height 7
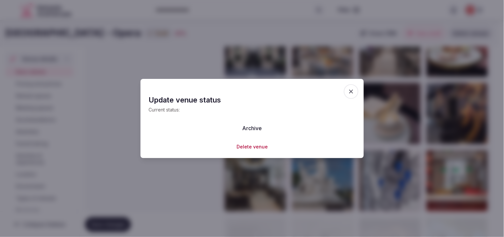
drag, startPoint x: 351, startPoint y: 85, endPoint x: 349, endPoint y: 89, distance: 3.9
click at [251, 86] on span "button" at bounding box center [351, 91] width 15 height 15
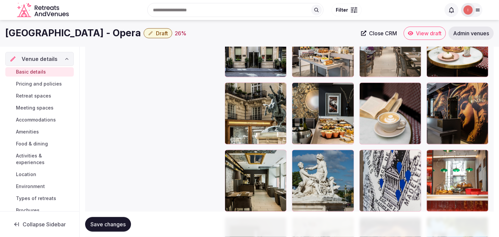
click at [91, 226] on span "Save changes" at bounding box center [107, 224] width 35 height 7
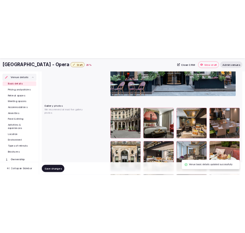
scroll to position [856, 0]
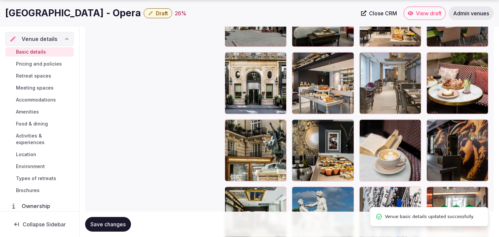
click at [115, 225] on span "Save changes" at bounding box center [107, 224] width 35 height 7
click at [144, 17] on button "Draft" at bounding box center [158, 13] width 29 height 10
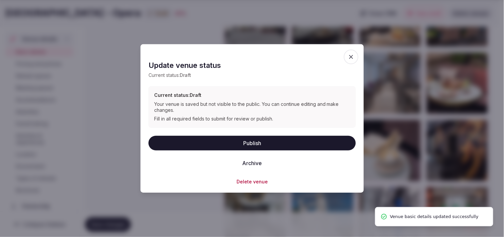
click at [251, 140] on button "Publish" at bounding box center [252, 142] width 207 height 15
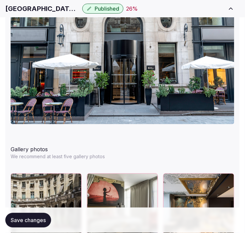
click at [14, 12] on h1 "Hotel Indigo Paris - Opera" at bounding box center [42, 8] width 74 height 9
copy div "Hotel Indigo Paris - Opera"
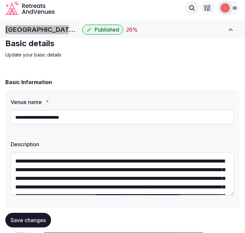
scroll to position [0, 0]
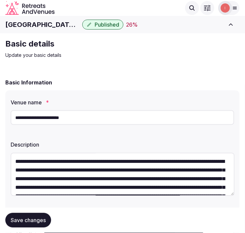
click at [111, 114] on input "**********" at bounding box center [123, 117] width 224 height 15
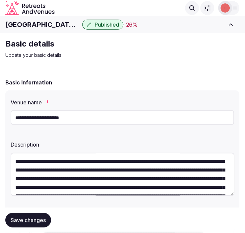
click at [111, 114] on input "**********" at bounding box center [123, 117] width 224 height 15
click at [76, 118] on input "**********" at bounding box center [123, 117] width 224 height 15
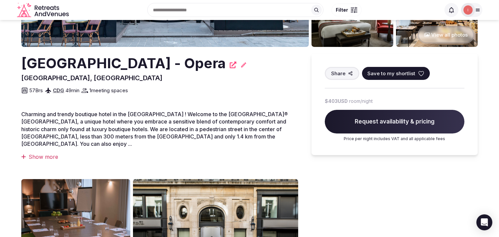
scroll to position [37, 0]
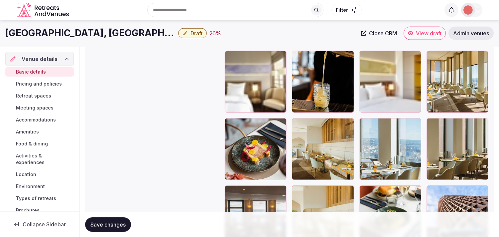
scroll to position [1182, 0]
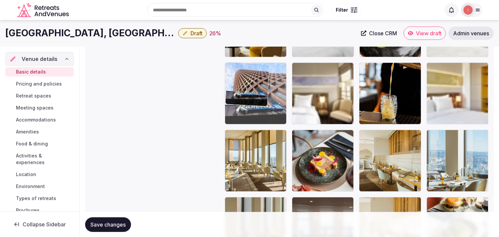
drag, startPoint x: 431, startPoint y: 199, endPoint x: 280, endPoint y: 21, distance: 234.4
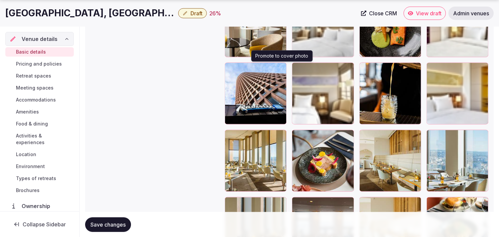
click at [251, 65] on button "button" at bounding box center [280, 69] width 8 height 8
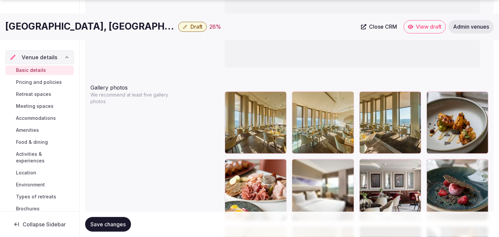
scroll to position [812, 0]
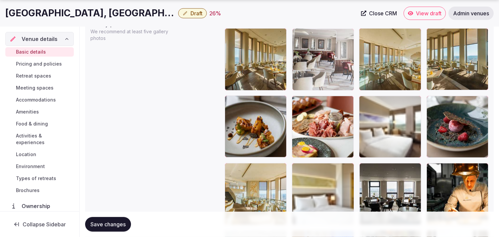
drag, startPoint x: 368, startPoint y: 103, endPoint x: 317, endPoint y: 64, distance: 64.8
click at [251, 64] on body "**********" at bounding box center [249, 67] width 499 height 1758
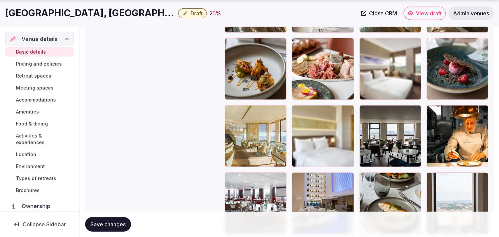
scroll to position [886, 0]
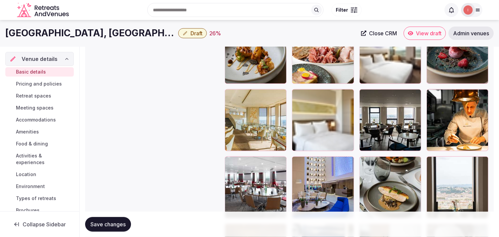
scroll to position [849, 0]
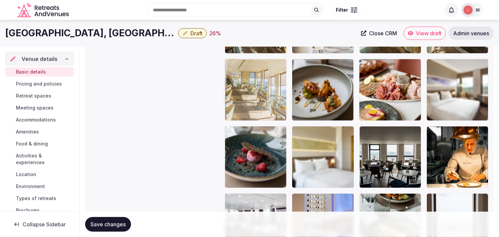
drag, startPoint x: 232, startPoint y: 131, endPoint x: 232, endPoint y: 63, distance: 67.5
click at [232, 63] on body "**********" at bounding box center [249, 30] width 499 height 1758
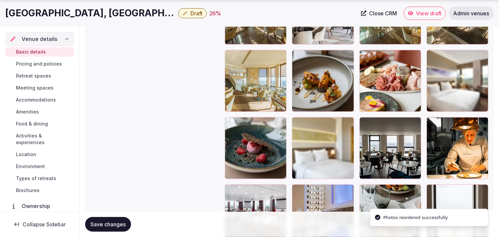
scroll to position [886, 0]
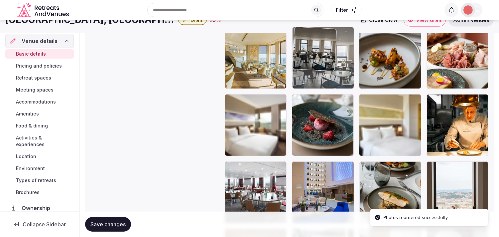
drag, startPoint x: 364, startPoint y: 91, endPoint x: 307, endPoint y: 44, distance: 74.2
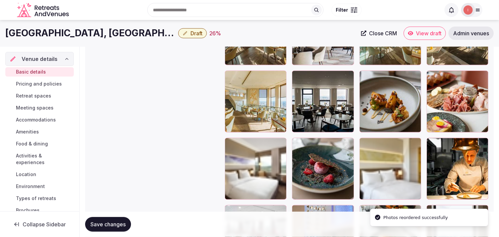
scroll to position [770, 0]
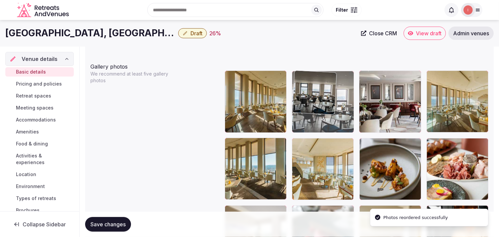
drag, startPoint x: 301, startPoint y: 143, endPoint x: 302, endPoint y: 92, distance: 50.5
click at [251, 88] on body "**********" at bounding box center [249, 109] width 499 height 1758
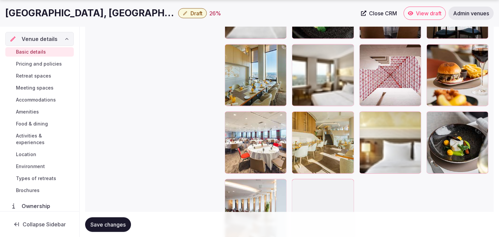
scroll to position [1472, 0]
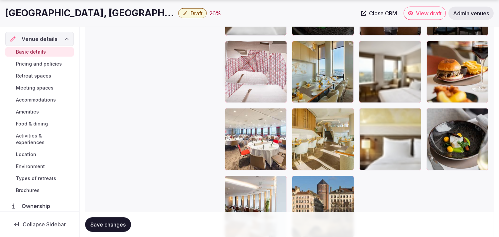
drag, startPoint x: 369, startPoint y: 47, endPoint x: 252, endPoint y: 51, distance: 117.4
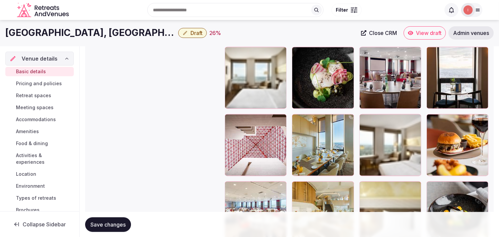
scroll to position [1361, 0]
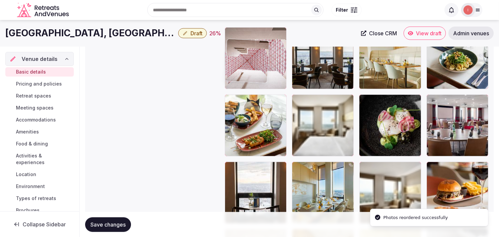
drag, startPoint x: 227, startPoint y: 157, endPoint x: 244, endPoint y: 38, distance: 120.1
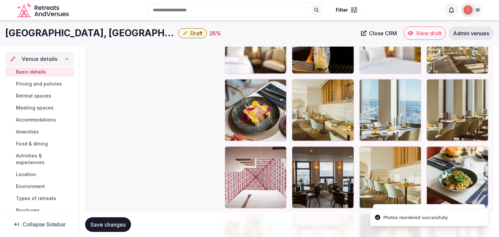
scroll to position [1229, 0]
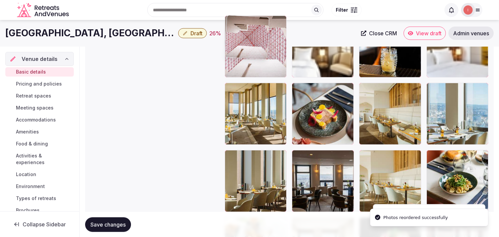
drag, startPoint x: 229, startPoint y: 155, endPoint x: 244, endPoint y: 45, distance: 111.0
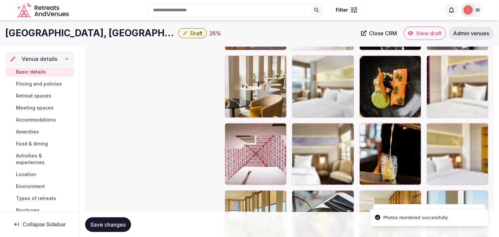
scroll to position [1118, 0]
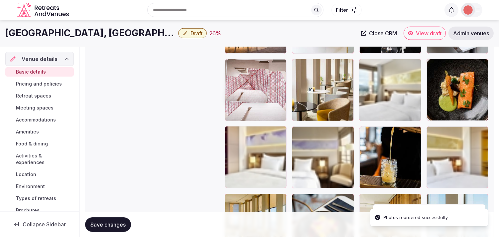
drag, startPoint x: 231, startPoint y: 131, endPoint x: 244, endPoint y: 54, distance: 78.9
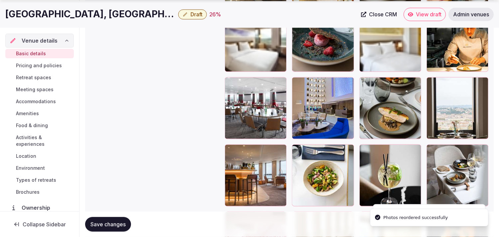
scroll to position [1007, 0]
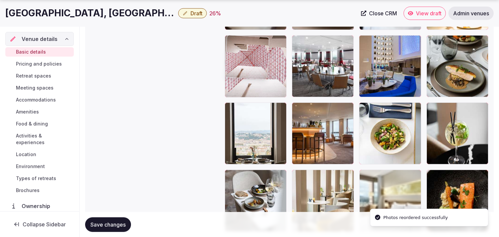
drag, startPoint x: 232, startPoint y: 175, endPoint x: 239, endPoint y: 45, distance: 130.5
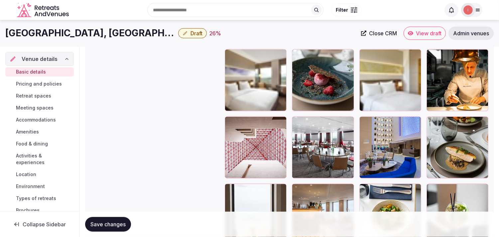
scroll to position [896, 0]
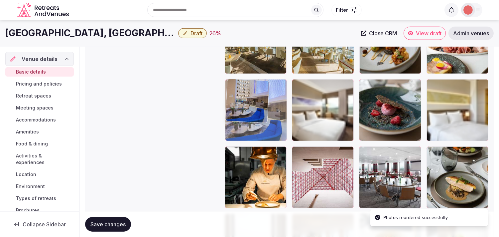
drag, startPoint x: 364, startPoint y: 149, endPoint x: 260, endPoint y: 82, distance: 123.1
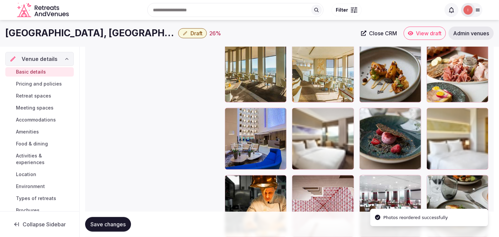
scroll to position [859, 0]
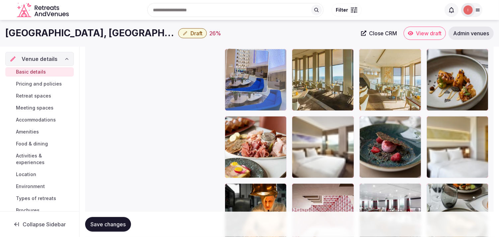
drag, startPoint x: 229, startPoint y: 118, endPoint x: 250, endPoint y: 77, distance: 45.9
click at [250, 77] on body "**********" at bounding box center [249, 20] width 499 height 1758
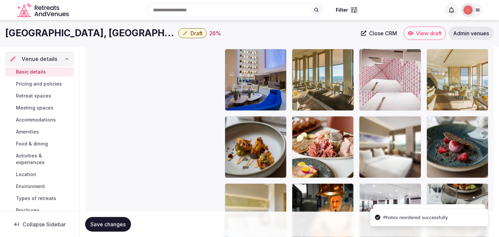
drag, startPoint x: 298, startPoint y: 185, endPoint x: 376, endPoint y: 51, distance: 155.0
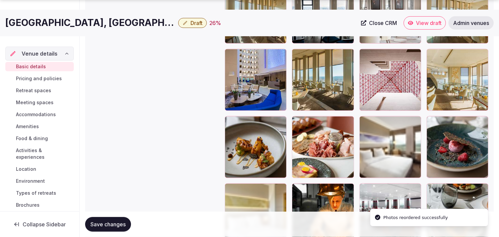
scroll to position [896, 0]
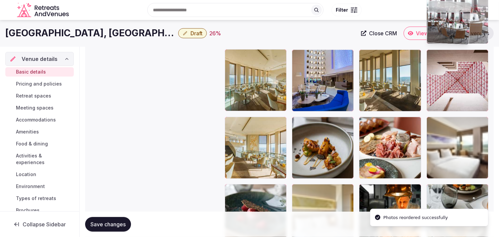
drag, startPoint x: 364, startPoint y: 149, endPoint x: 449, endPoint y: 18, distance: 155.5
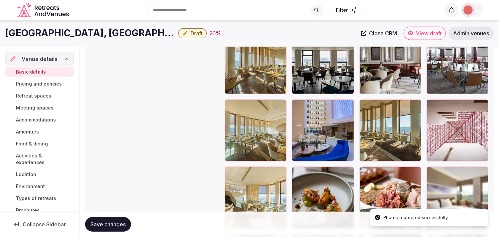
scroll to position [766, 0]
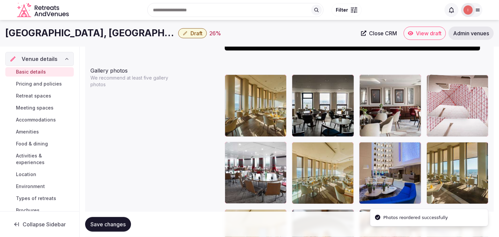
drag, startPoint x: 432, startPoint y: 145, endPoint x: 447, endPoint y: 86, distance: 60.8
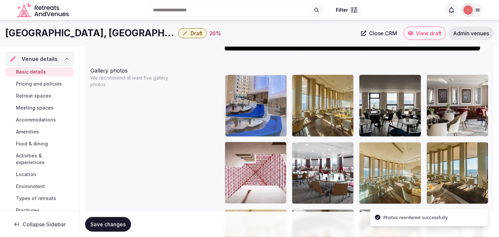
drag, startPoint x: 366, startPoint y: 145, endPoint x: 226, endPoint y: 94, distance: 148.5
click at [226, 94] on body "**********" at bounding box center [249, 113] width 499 height 1758
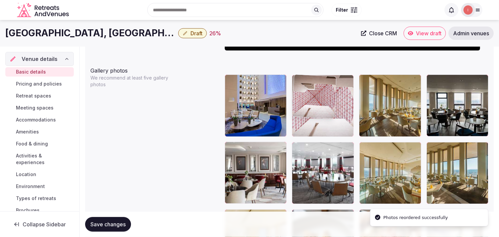
drag, startPoint x: 228, startPoint y: 148, endPoint x: 302, endPoint y: 104, distance: 85.9
click at [251, 106] on body "**********" at bounding box center [249, 113] width 499 height 1758
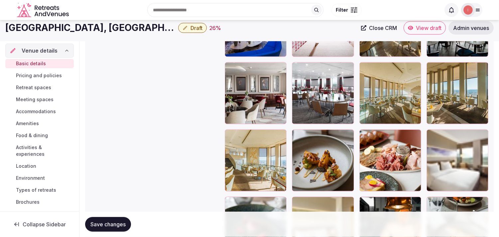
scroll to position [840, 0]
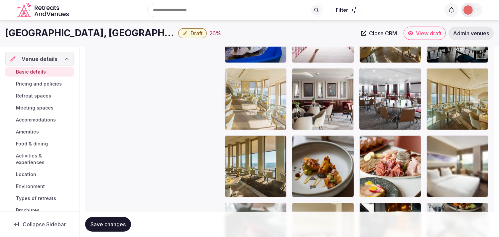
drag, startPoint x: 229, startPoint y: 140, endPoint x: 332, endPoint y: 109, distance: 107.0
click at [239, 92] on body "**********" at bounding box center [249, 39] width 499 height 1758
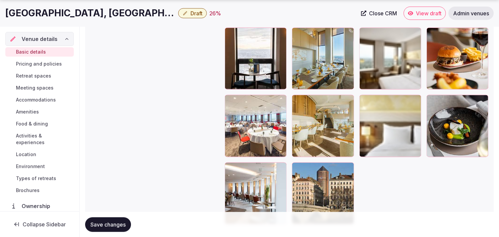
scroll to position [1505, 0]
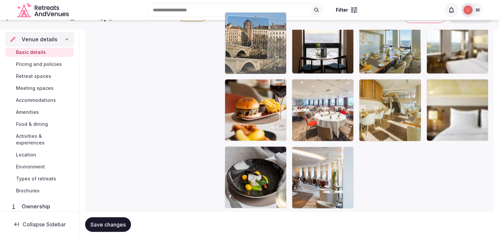
drag, startPoint x: 298, startPoint y: 147, endPoint x: 258, endPoint y: 48, distance: 107.4
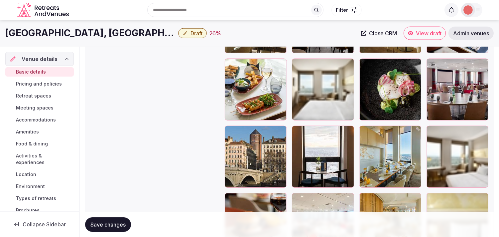
scroll to position [1386, 0]
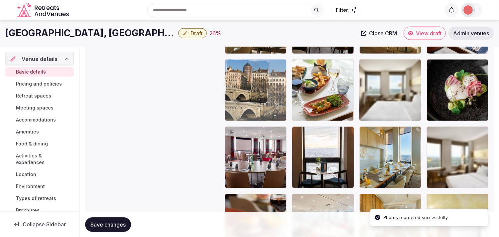
drag, startPoint x: 228, startPoint y: 132, endPoint x: 241, endPoint y: 65, distance: 67.9
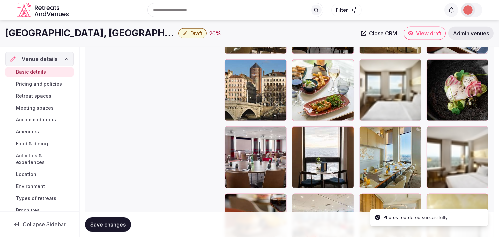
scroll to position [1350, 0]
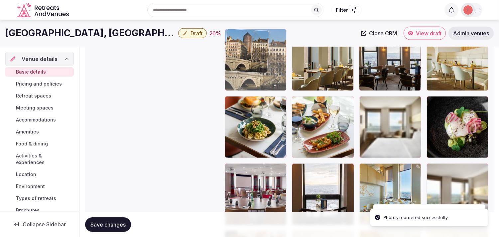
drag, startPoint x: 229, startPoint y: 102, endPoint x: 227, endPoint y: 62, distance: 40.6
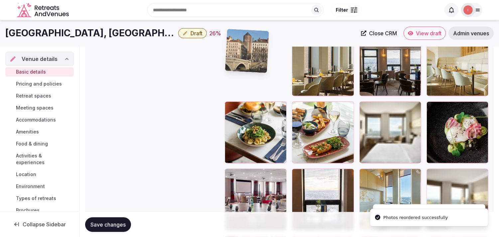
scroll to position [1275, 0]
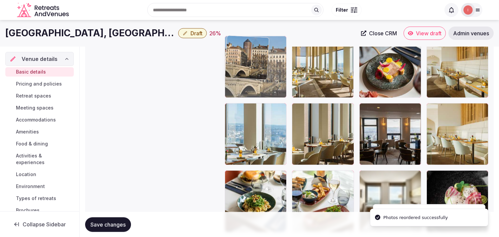
drag, startPoint x: 230, startPoint y: 104, endPoint x: 239, endPoint y: 51, distance: 54.6
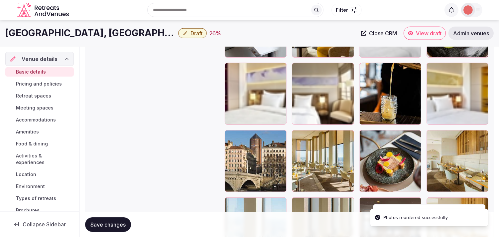
scroll to position [1165, 0]
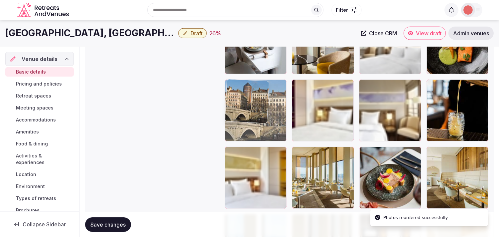
drag, startPoint x: 229, startPoint y: 148, endPoint x: 233, endPoint y: 85, distance: 63.0
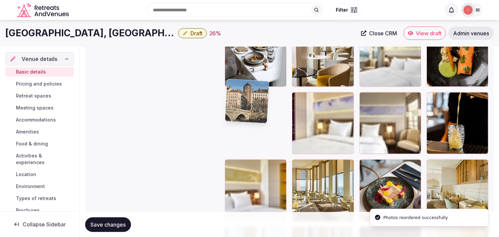
scroll to position [1054, 0]
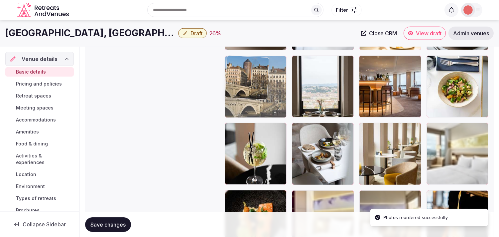
drag, startPoint x: 234, startPoint y: 194, endPoint x: 242, endPoint y: 72, distance: 122.6
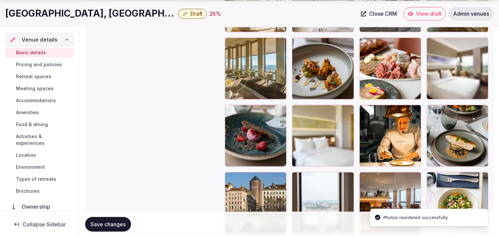
scroll to position [980, 0]
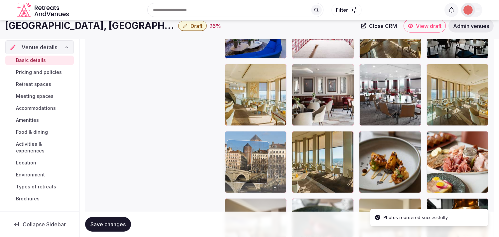
drag, startPoint x: 228, startPoint y: 135, endPoint x: 230, endPoint y: 38, distance: 97.4
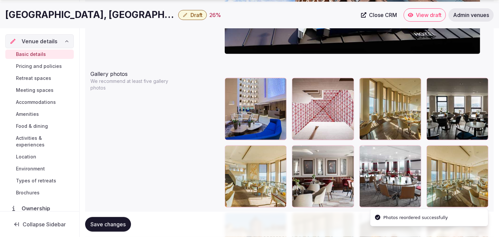
scroll to position [798, 0]
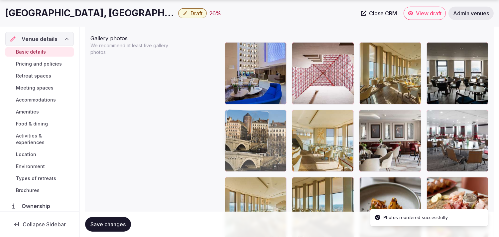
drag, startPoint x: 232, startPoint y: 181, endPoint x: 231, endPoint y: 137, distance: 44.2
click at [231, 137] on body "**********" at bounding box center [249, 81] width 499 height 1758
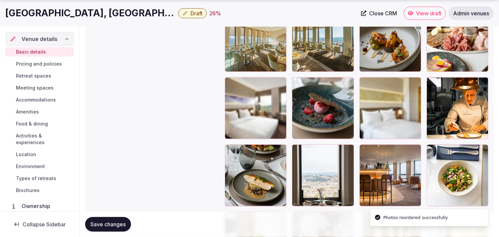
scroll to position [983, 0]
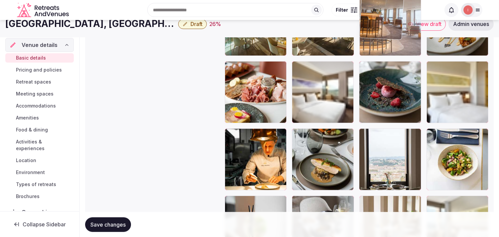
drag, startPoint x: 365, startPoint y: 132, endPoint x: 385, endPoint y: 41, distance: 93.2
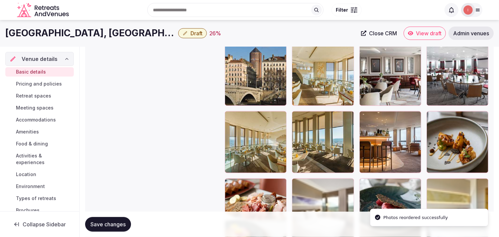
scroll to position [832, 0]
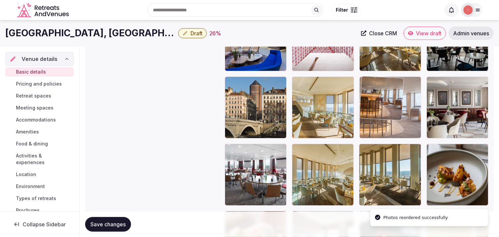
drag, startPoint x: 369, startPoint y: 143, endPoint x: 364, endPoint y: 101, distance: 42.9
click at [251, 101] on body "**********" at bounding box center [249, 47] width 499 height 1758
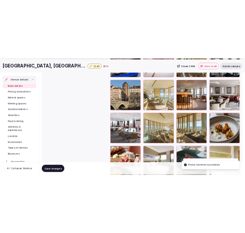
scroll to position [869, 0]
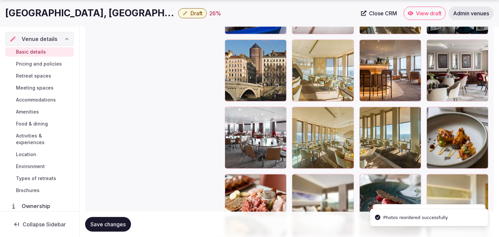
click at [112, 224] on span "Save changes" at bounding box center [107, 224] width 35 height 7
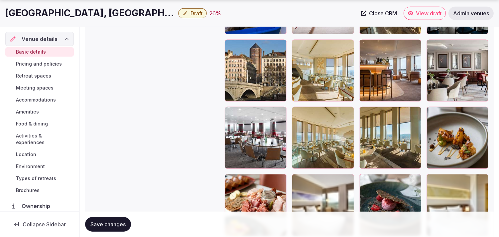
click at [107, 217] on button "Save changes" at bounding box center [108, 224] width 46 height 15
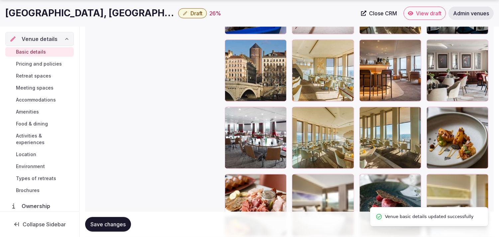
click at [178, 9] on button "Draft" at bounding box center [192, 13] width 29 height 10
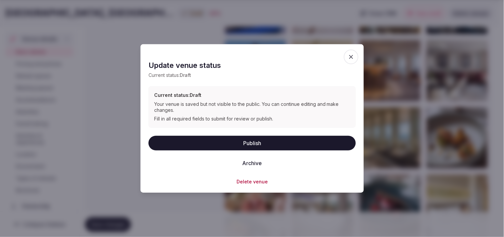
click at [251, 145] on button "Publish" at bounding box center [252, 142] width 207 height 15
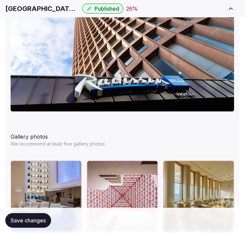
click at [10, 9] on h1 "[GEOGRAPHIC_DATA], [GEOGRAPHIC_DATA]" at bounding box center [42, 8] width 74 height 9
copy div "[GEOGRAPHIC_DATA], [GEOGRAPHIC_DATA]"
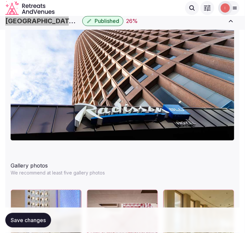
scroll to position [832, 0]
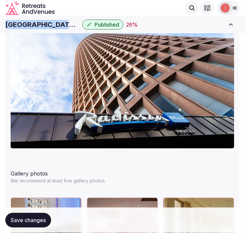
drag, startPoint x: 47, startPoint y: 22, endPoint x: 57, endPoint y: 29, distance: 12.6
copy div "[GEOGRAPHIC_DATA], [GEOGRAPHIC_DATA]"
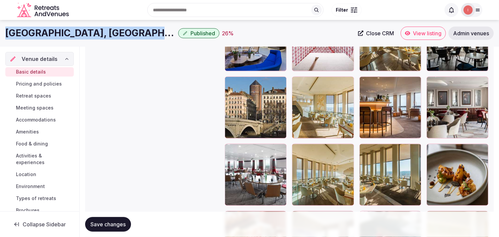
click at [251, 34] on span "Close CRM" at bounding box center [380, 33] width 28 height 7
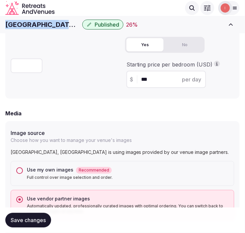
scroll to position [499, 0]
